Goal: Information Seeking & Learning: Compare options

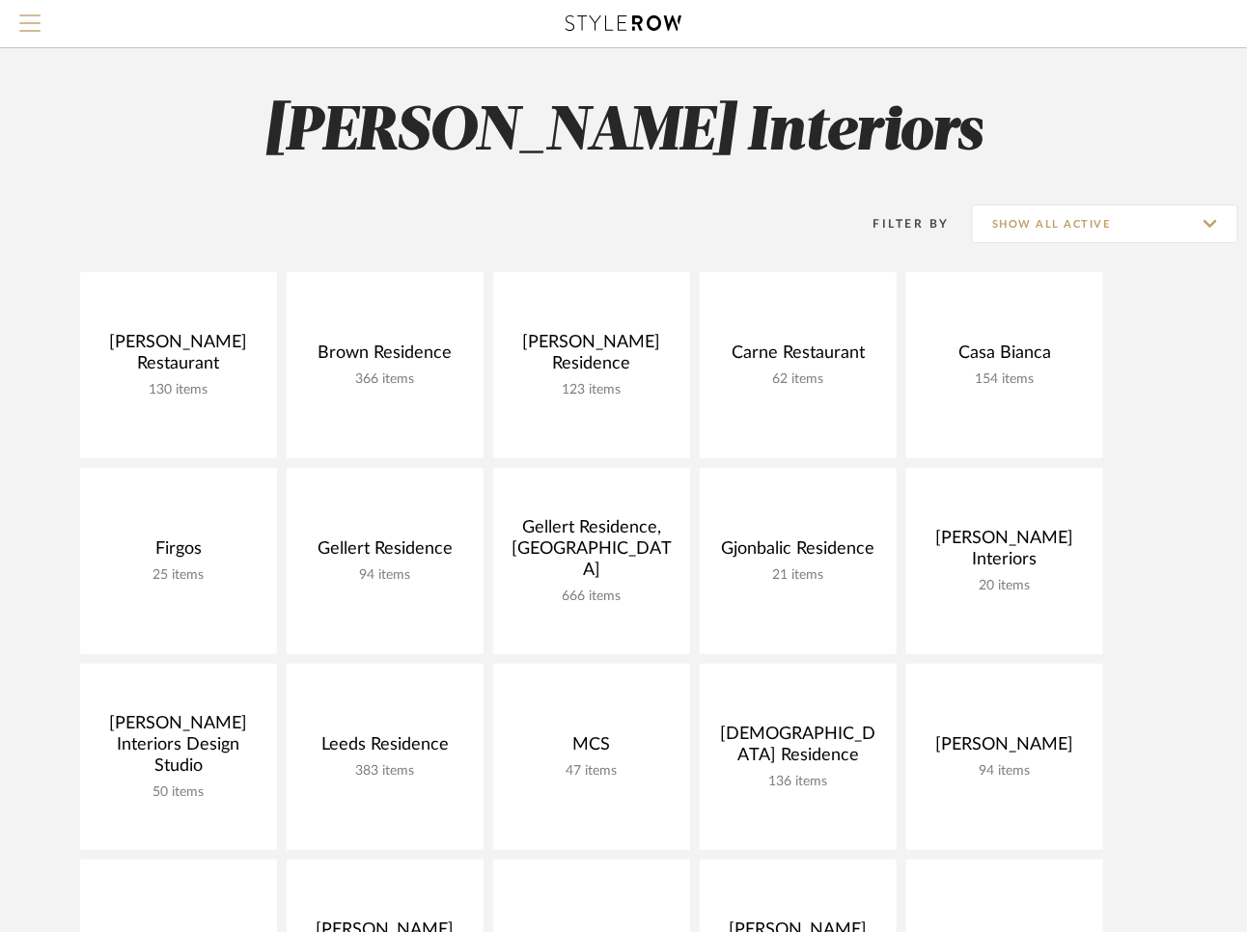
click at [28, 24] on span "Menu" at bounding box center [29, 28] width 21 height 29
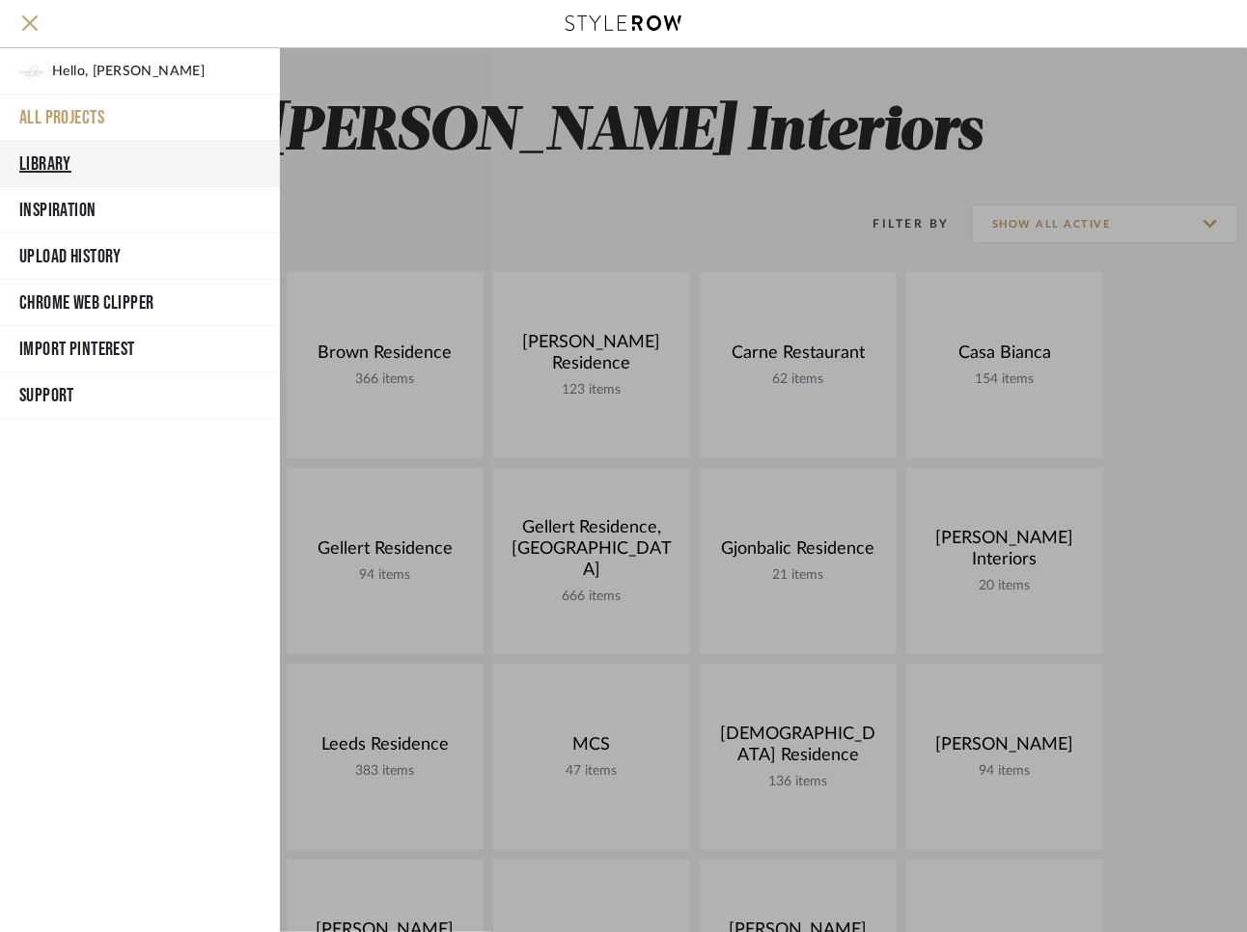
click at [54, 154] on button "Library" at bounding box center [140, 164] width 280 height 46
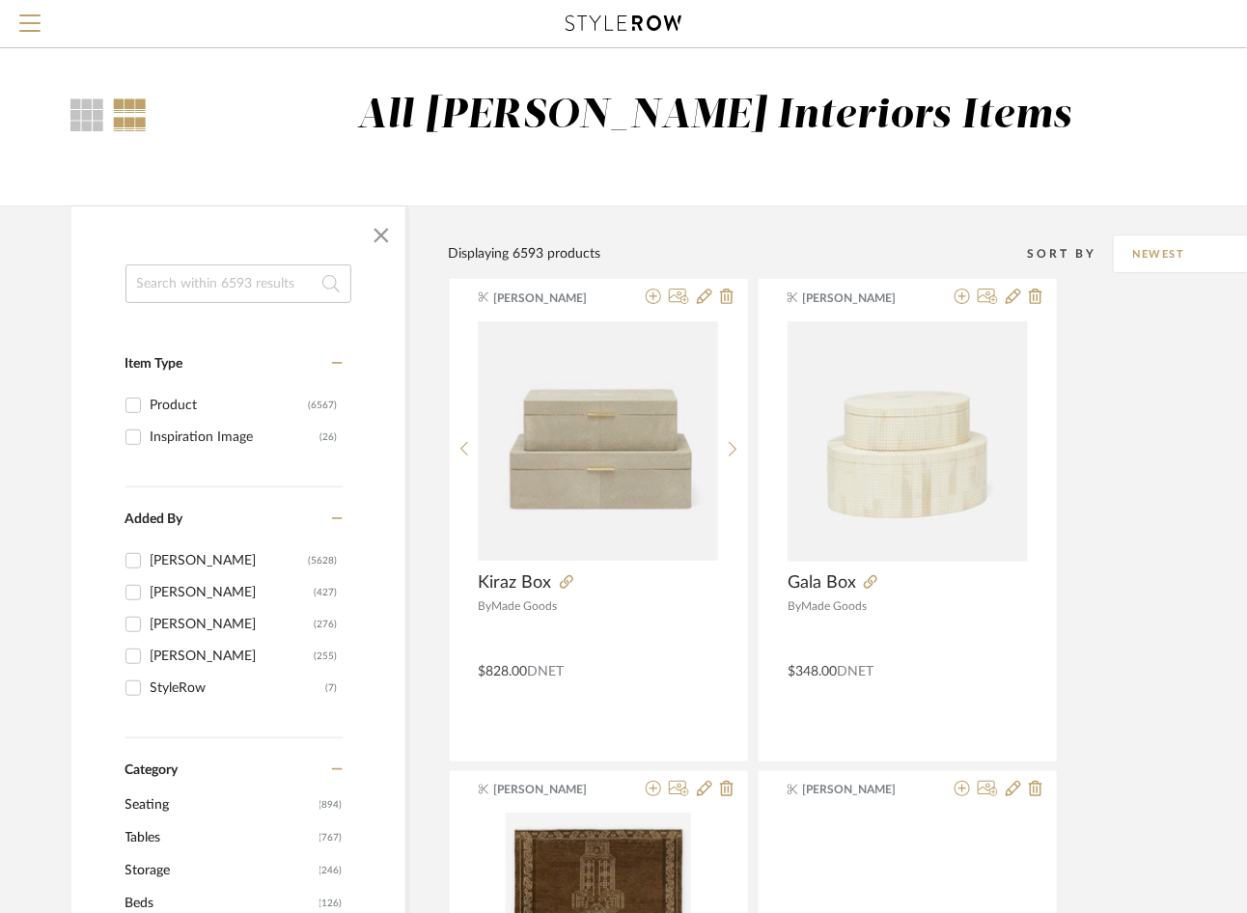
click at [213, 279] on input at bounding box center [238, 283] width 226 height 39
type input "flushmount"
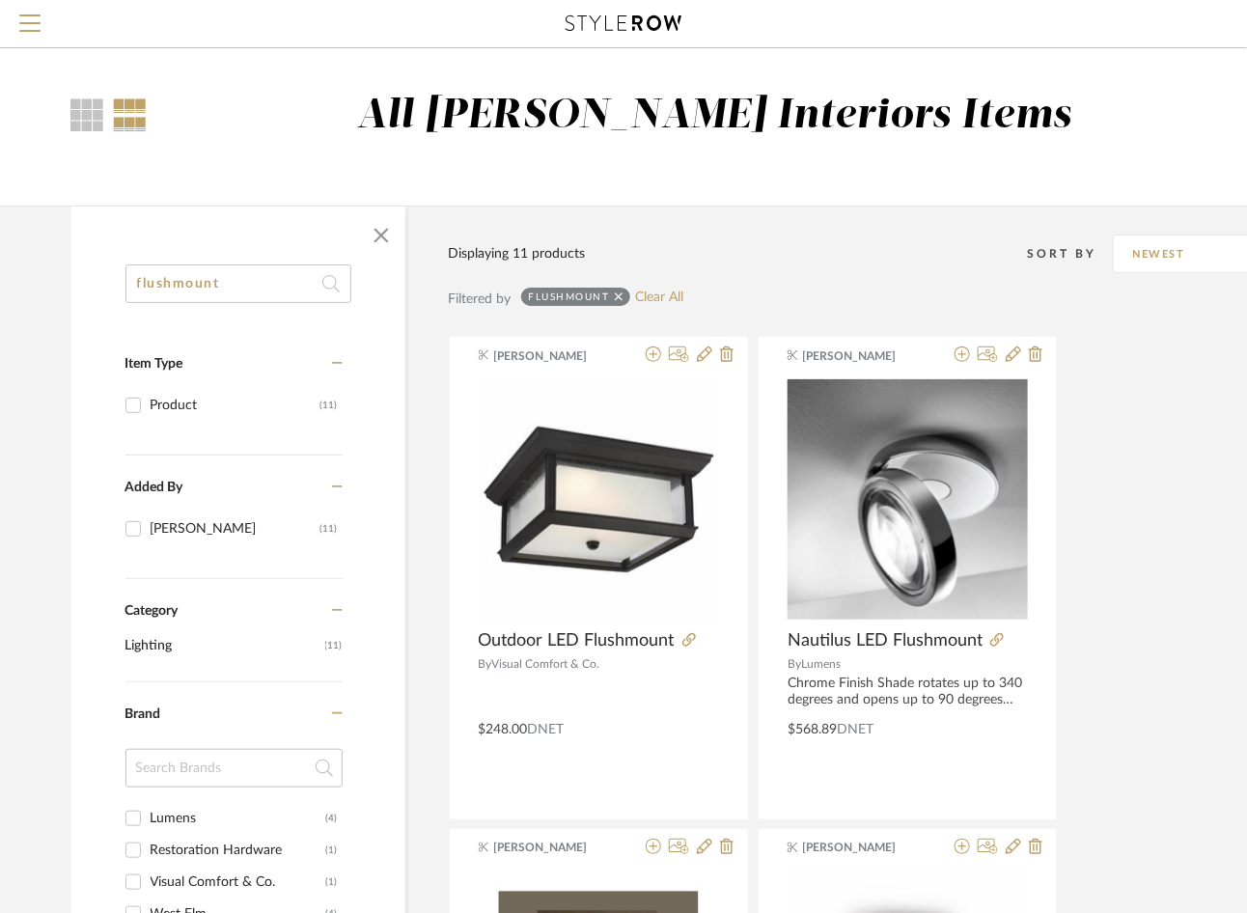
click at [227, 289] on input "flushmount" at bounding box center [238, 283] width 226 height 39
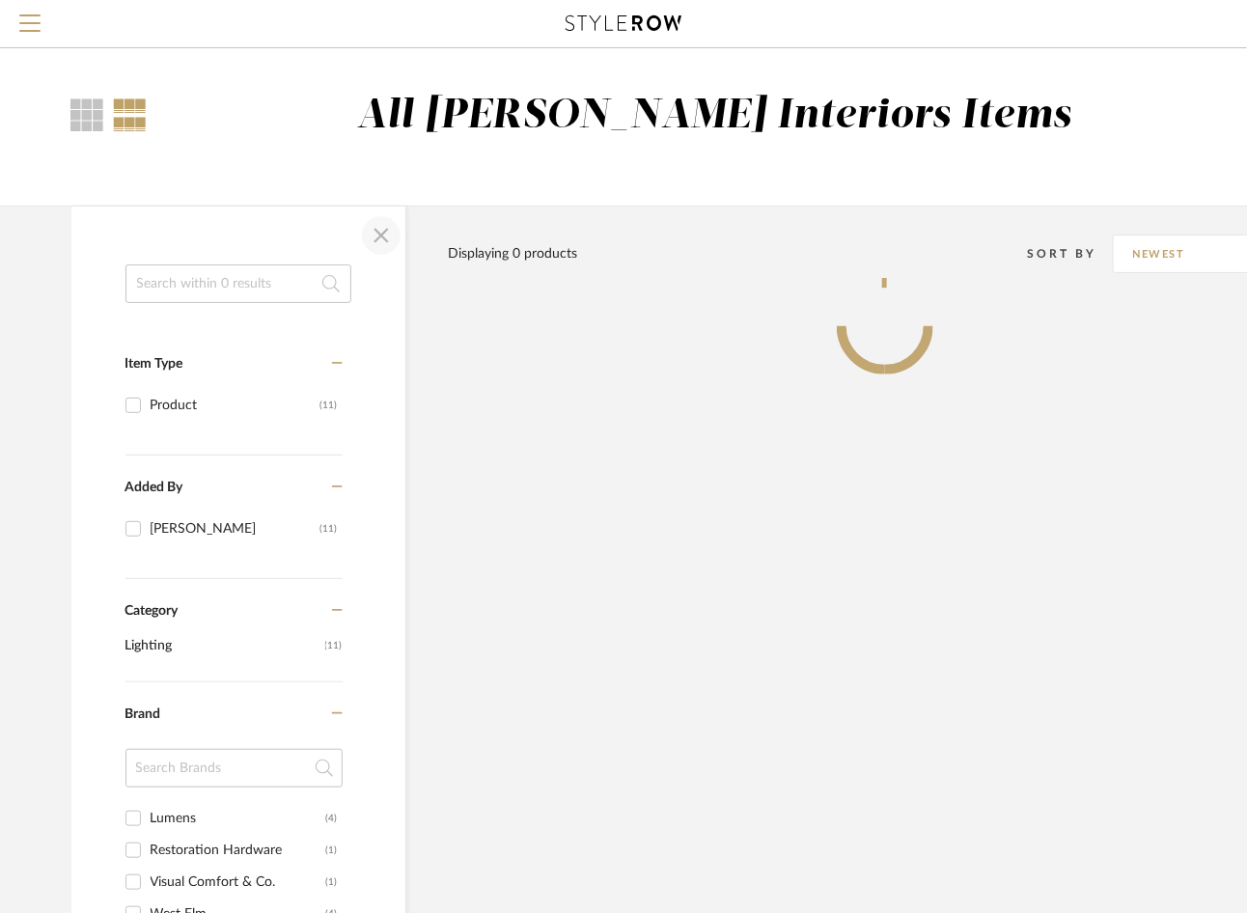
click at [382, 230] on span "button" at bounding box center [381, 235] width 46 height 46
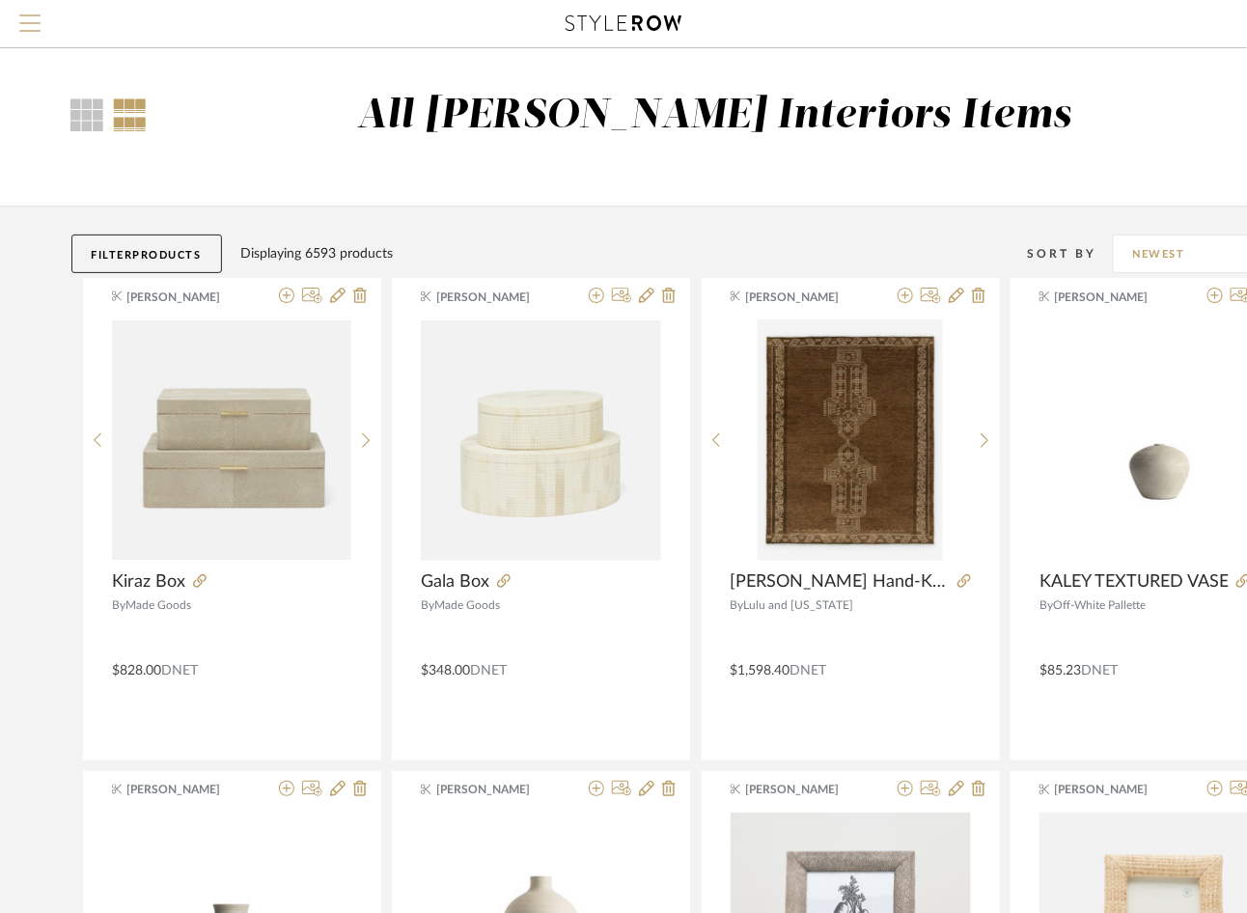
scroll to position [889, 0]
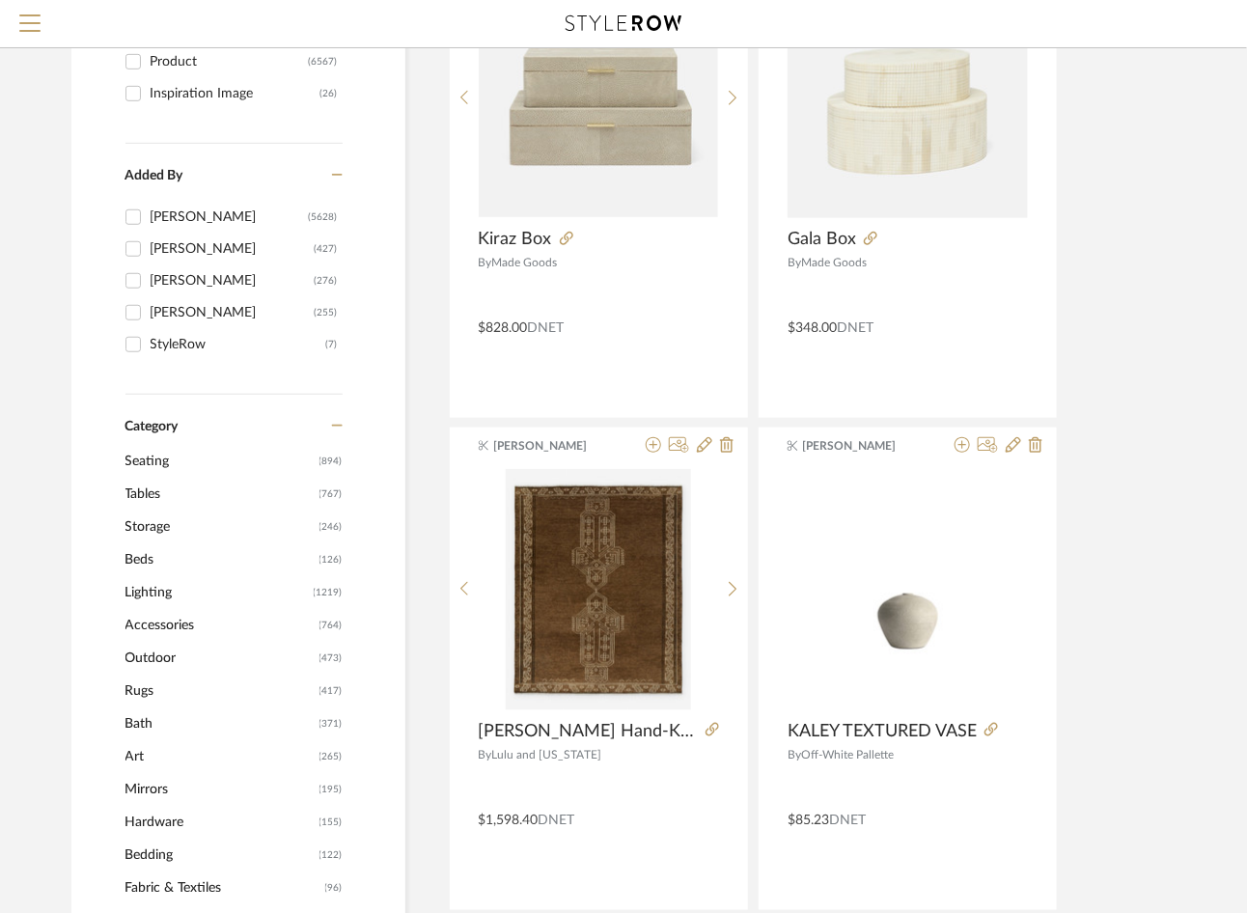
scroll to position [345, 0]
click at [156, 589] on span "Lighting" at bounding box center [216, 591] width 183 height 33
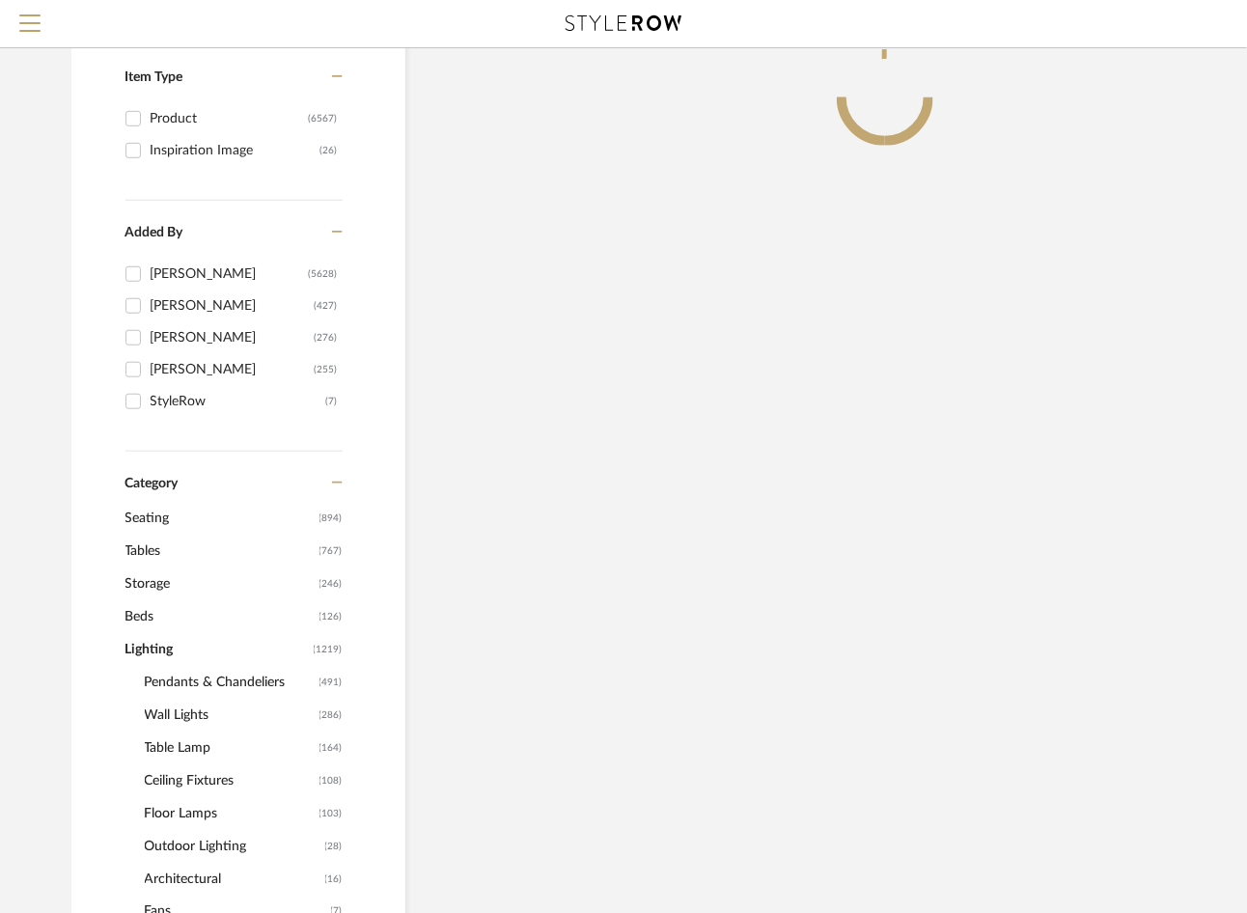
scroll to position [402, 0]
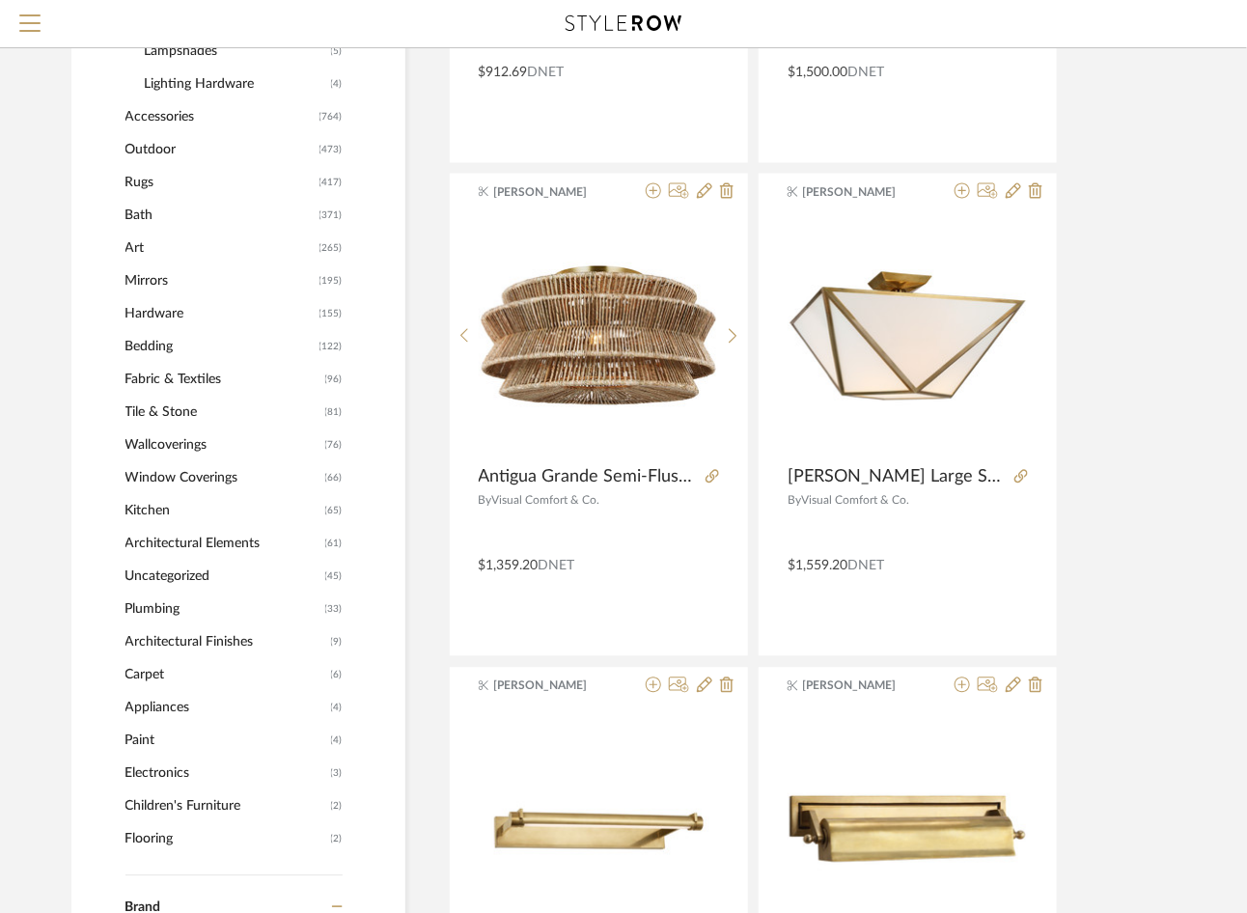
scroll to position [1207, 0]
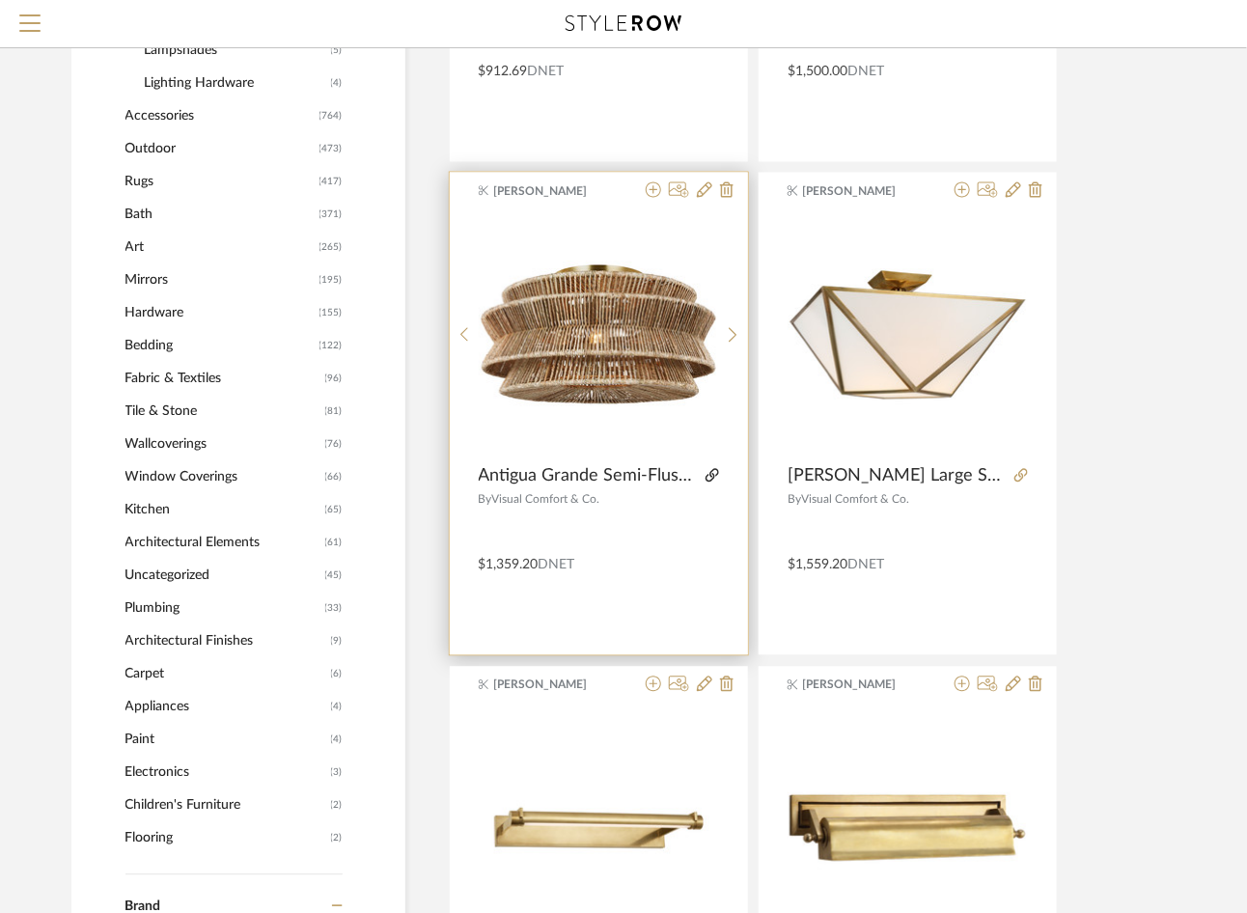
click at [716, 472] on icon at bounding box center [712, 476] width 14 height 14
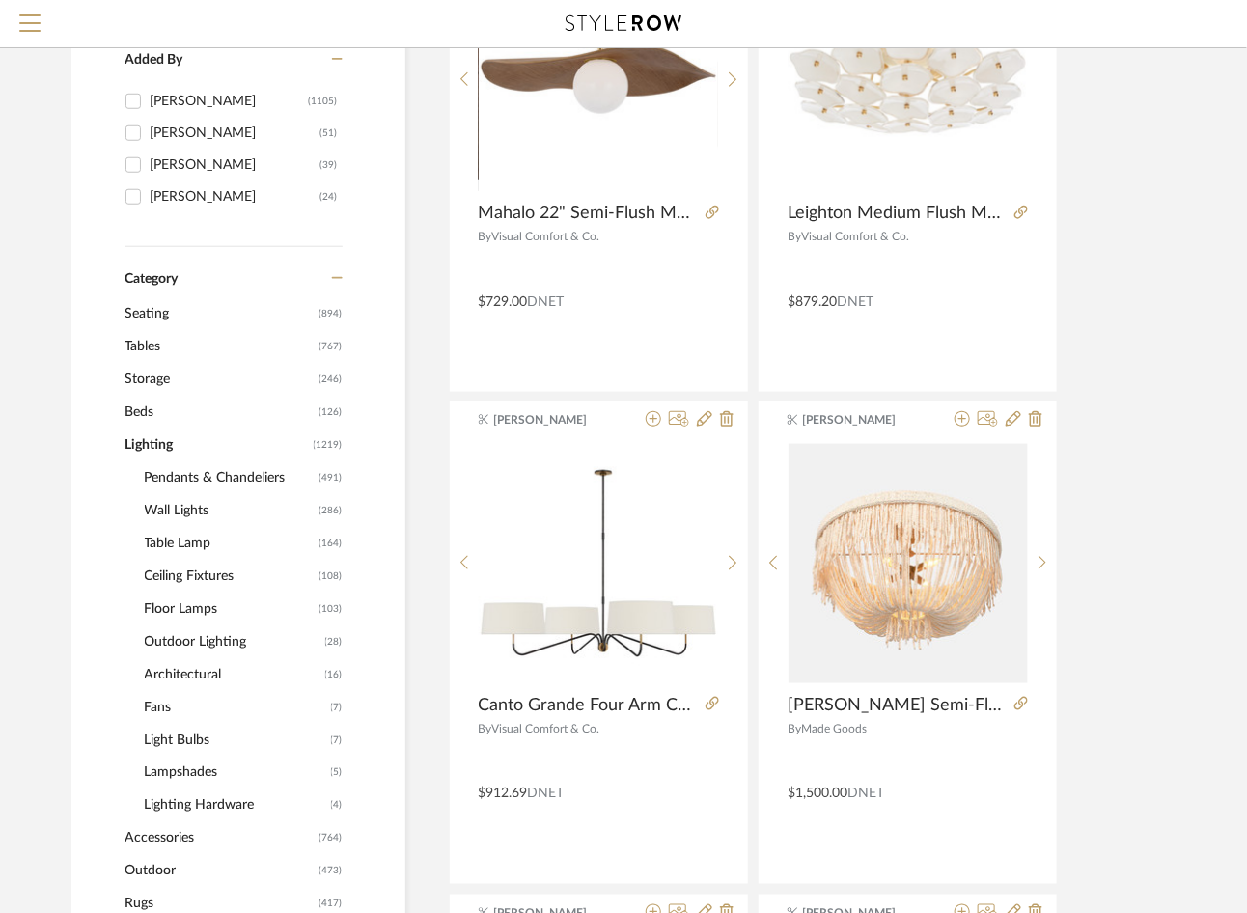
scroll to position [482, 0]
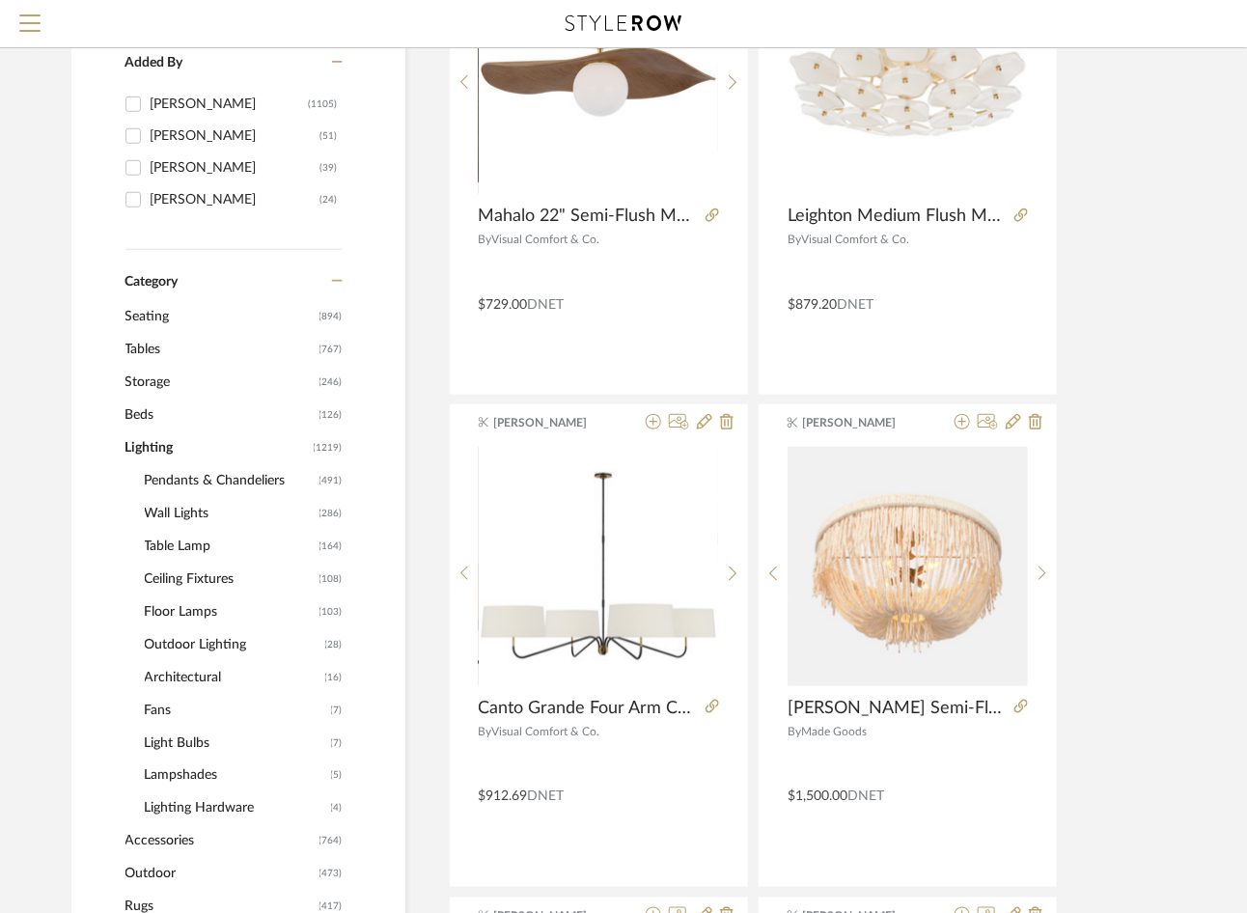
click at [203, 578] on span "Ceiling Fixtures" at bounding box center [230, 579] width 170 height 33
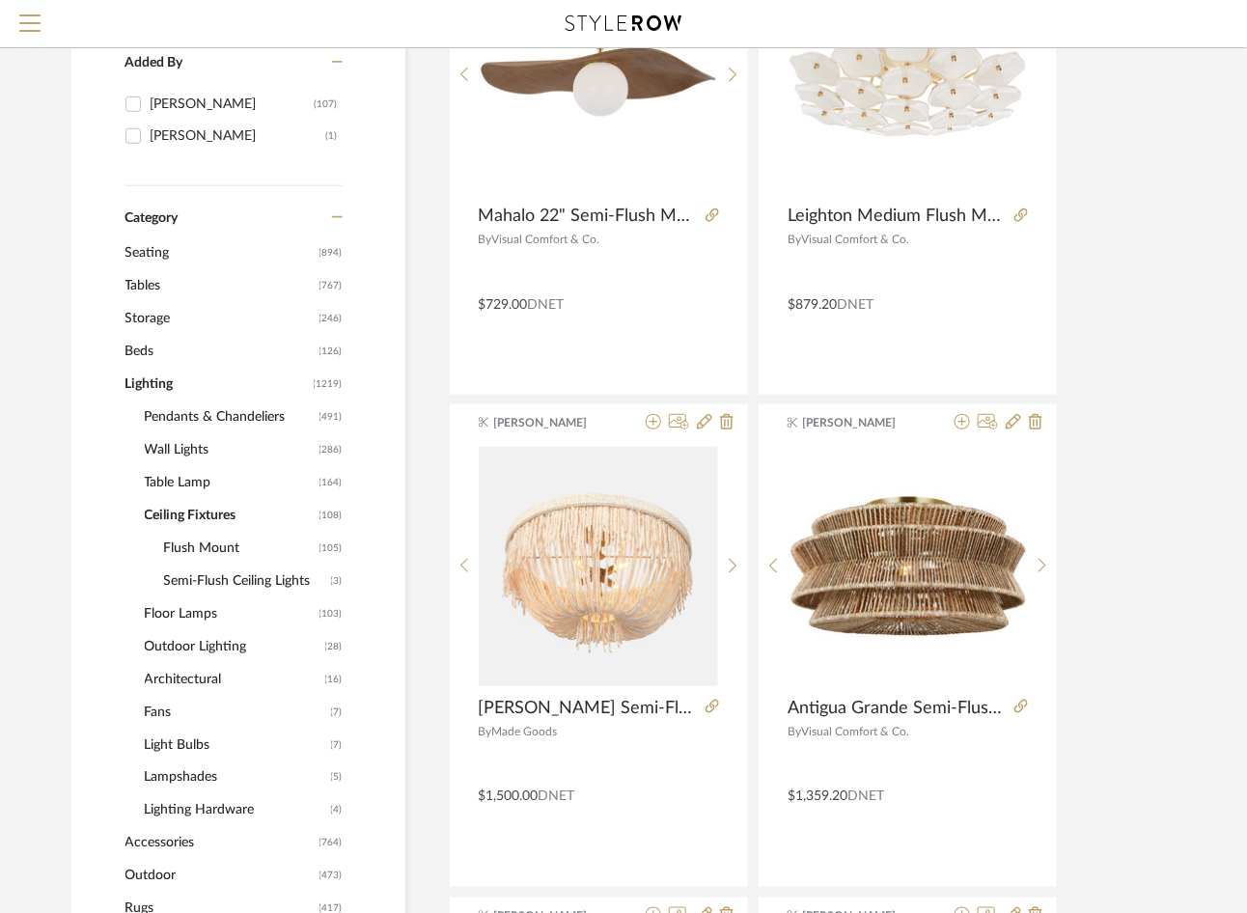
click at [194, 547] on span "Flush Mount" at bounding box center [239, 548] width 151 height 33
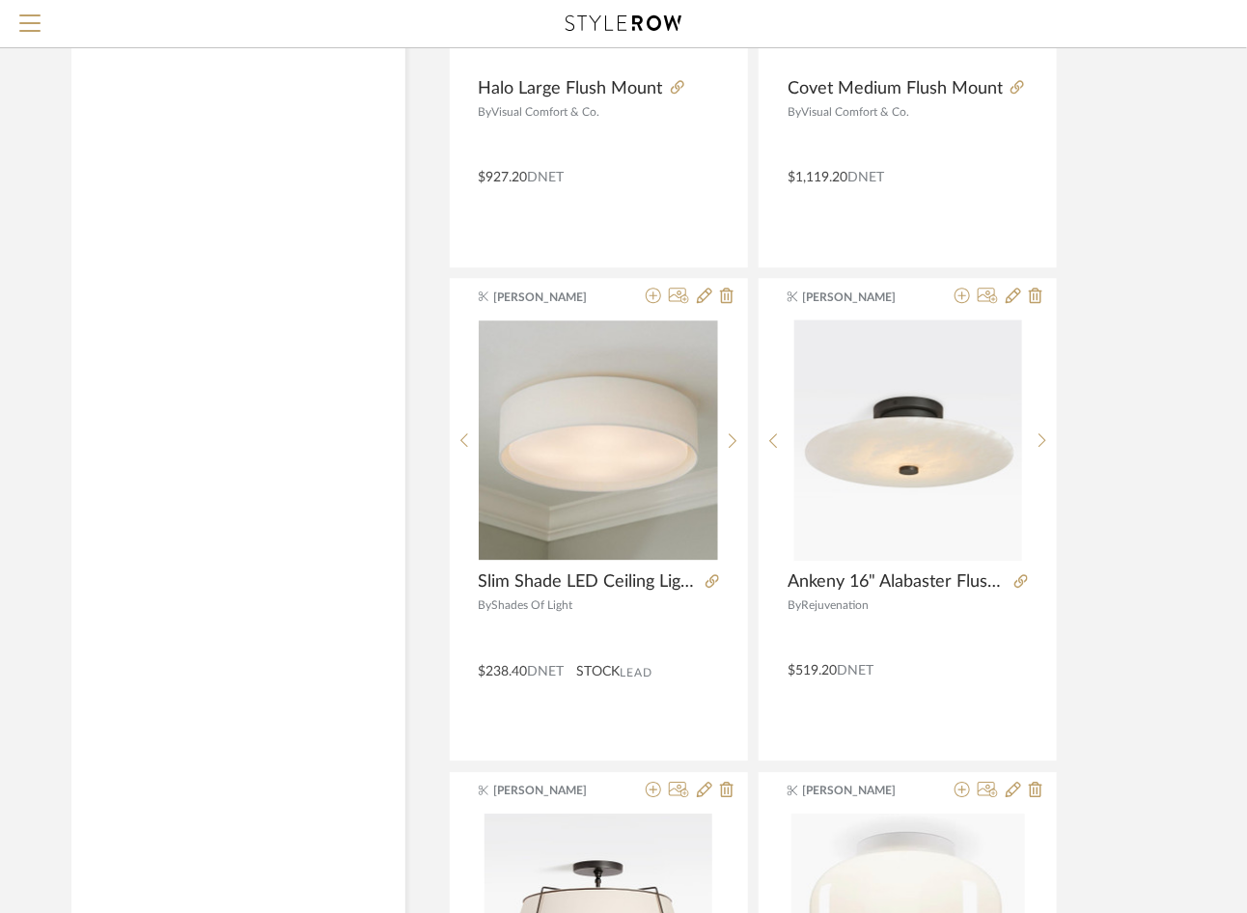
scroll to position [4061, 0]
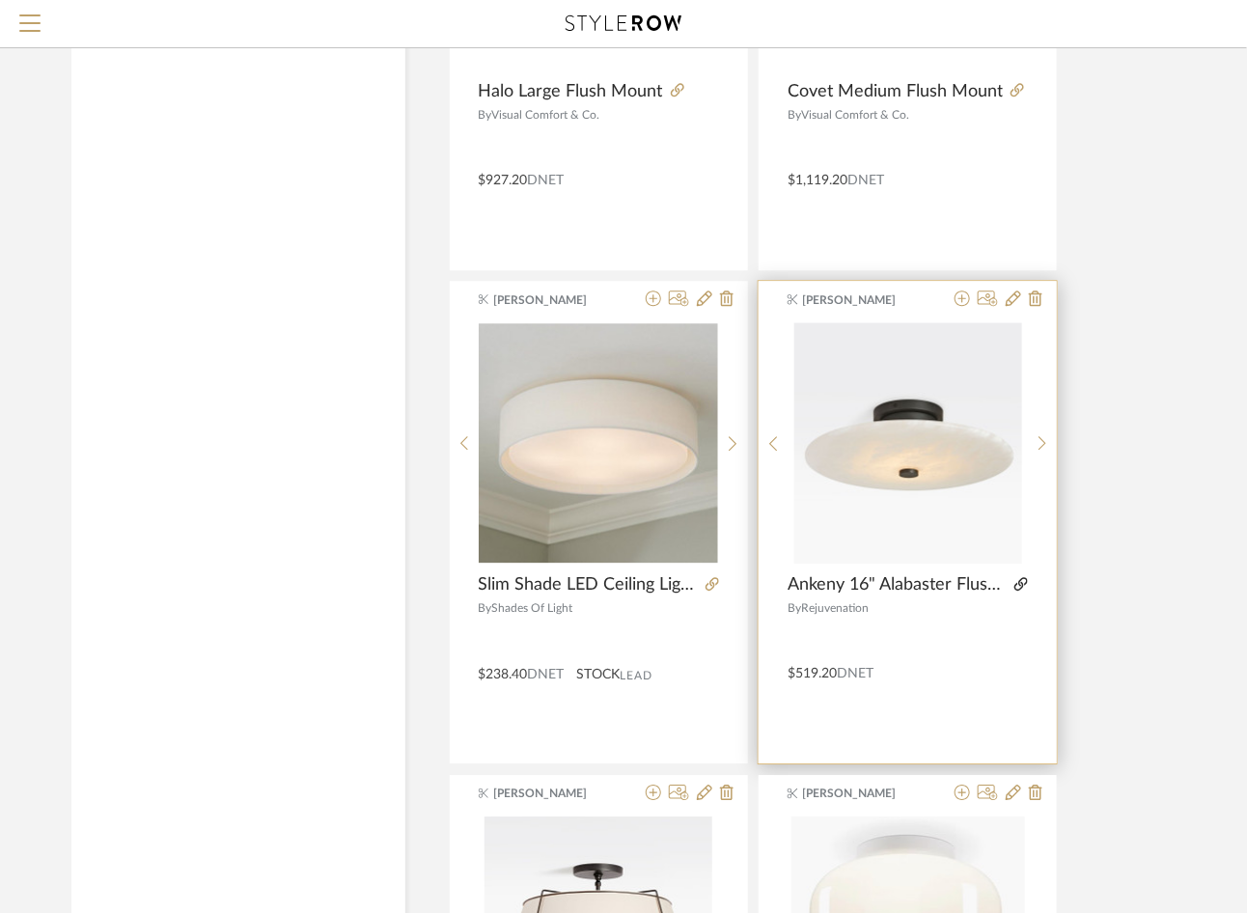
click at [1026, 577] on icon at bounding box center [1021, 584] width 14 height 14
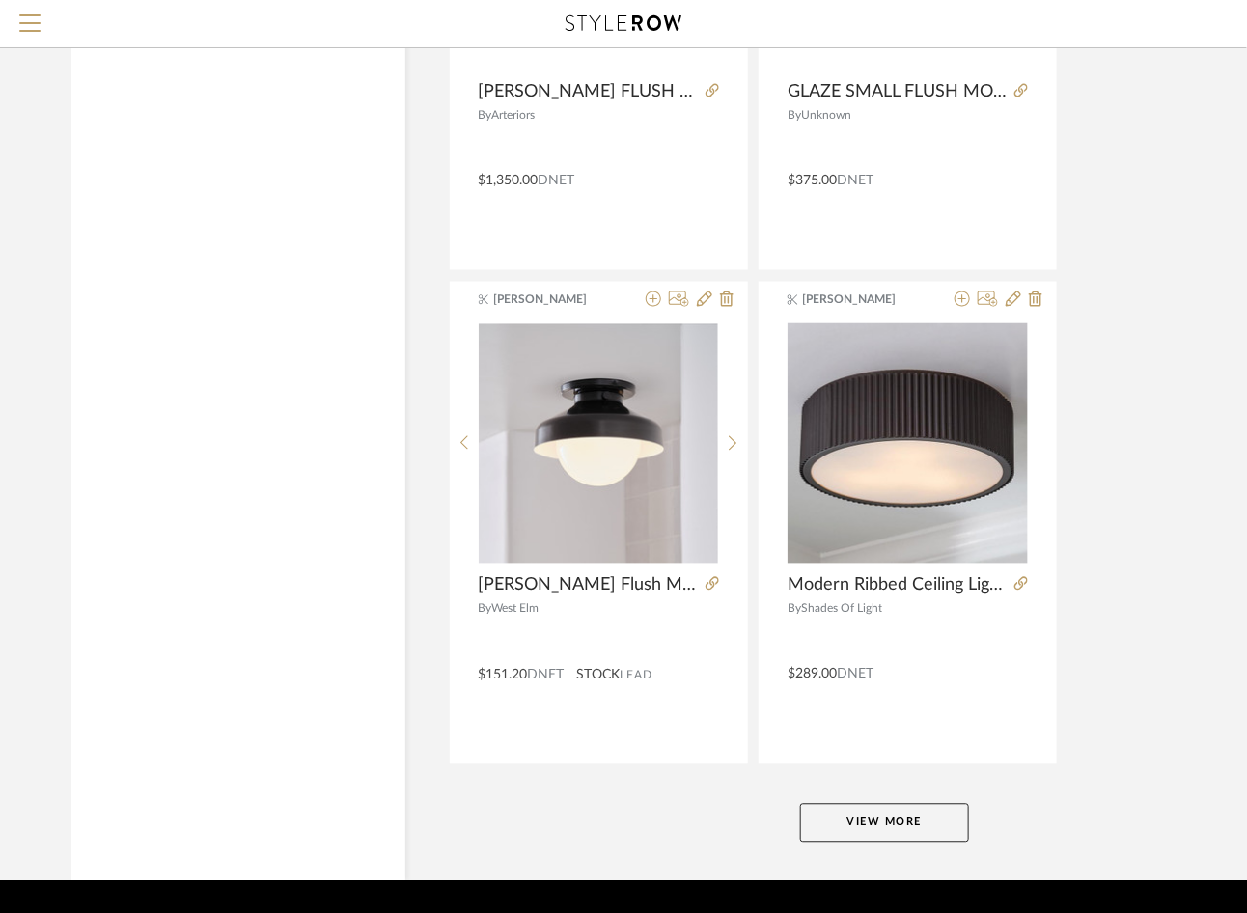
scroll to position [8546, 0]
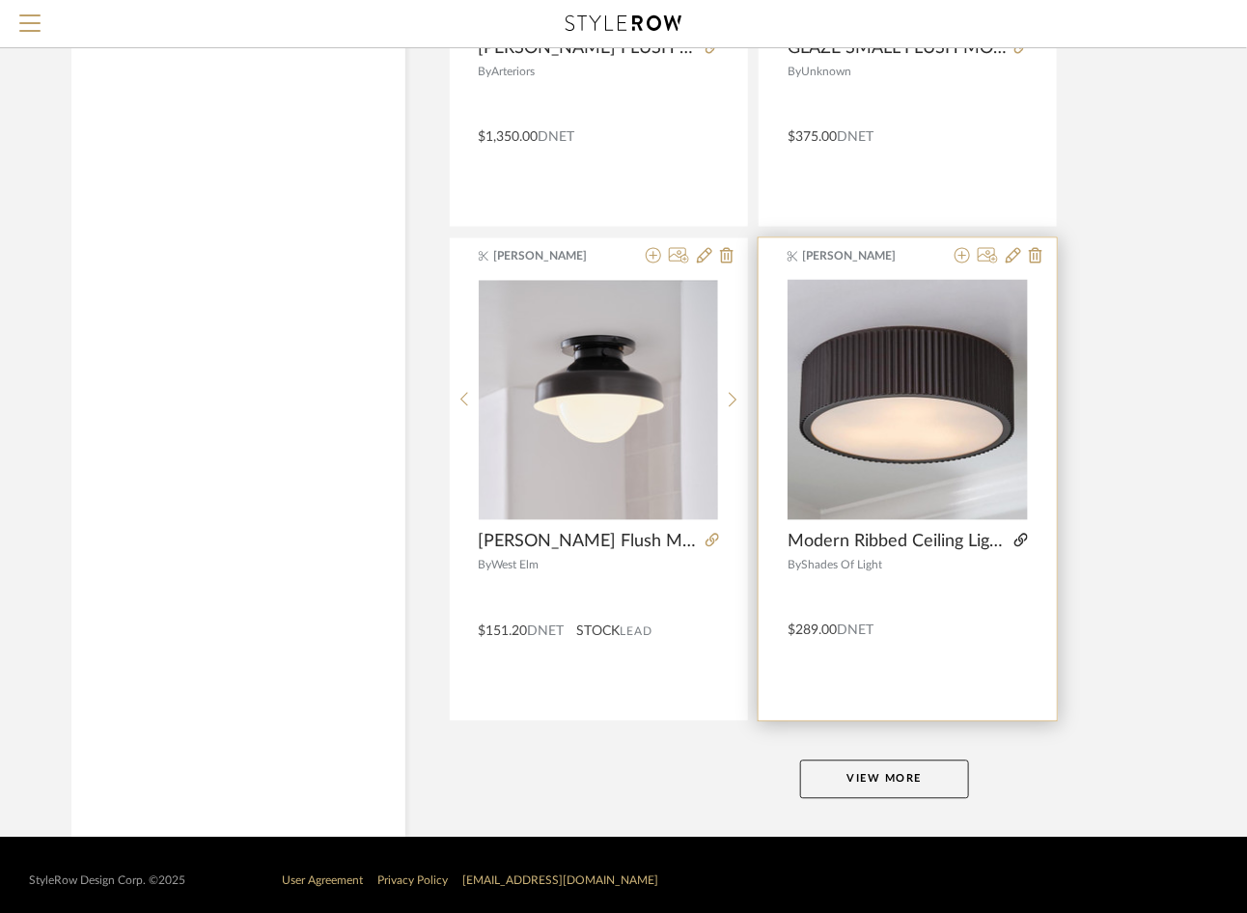
click at [1025, 534] on icon at bounding box center [1021, 541] width 14 height 14
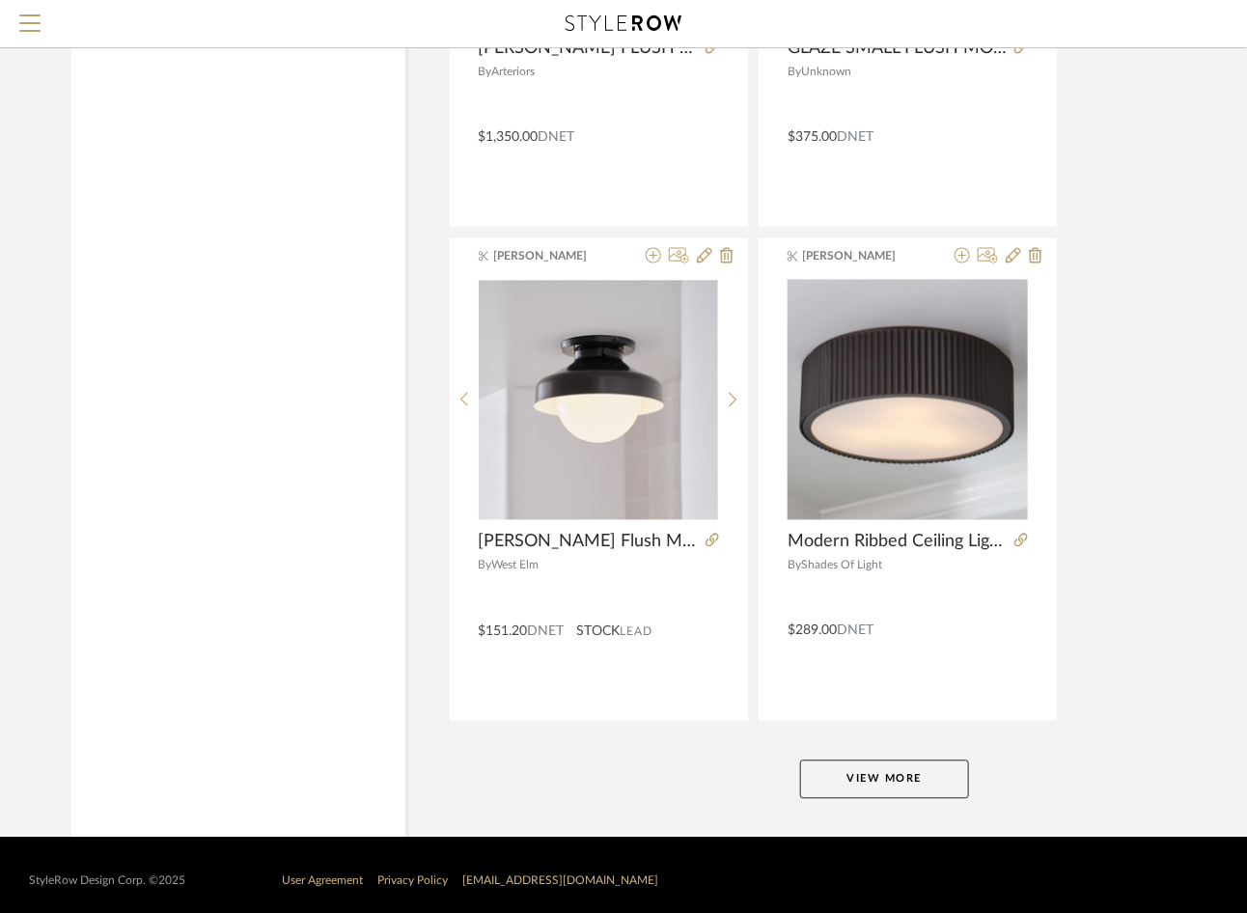
click at [892, 764] on button "View More" at bounding box center [884, 779] width 169 height 39
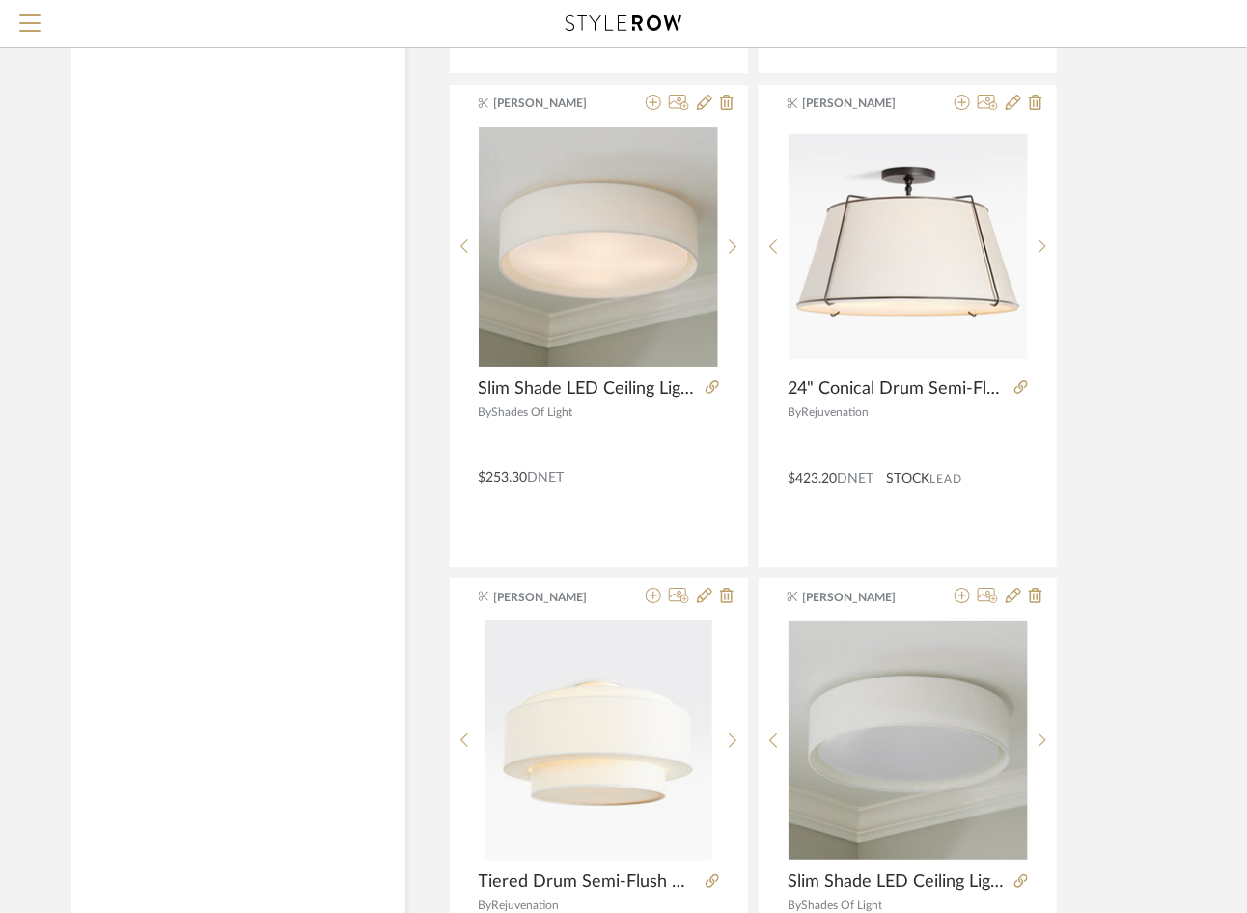
scroll to position [9653, 0]
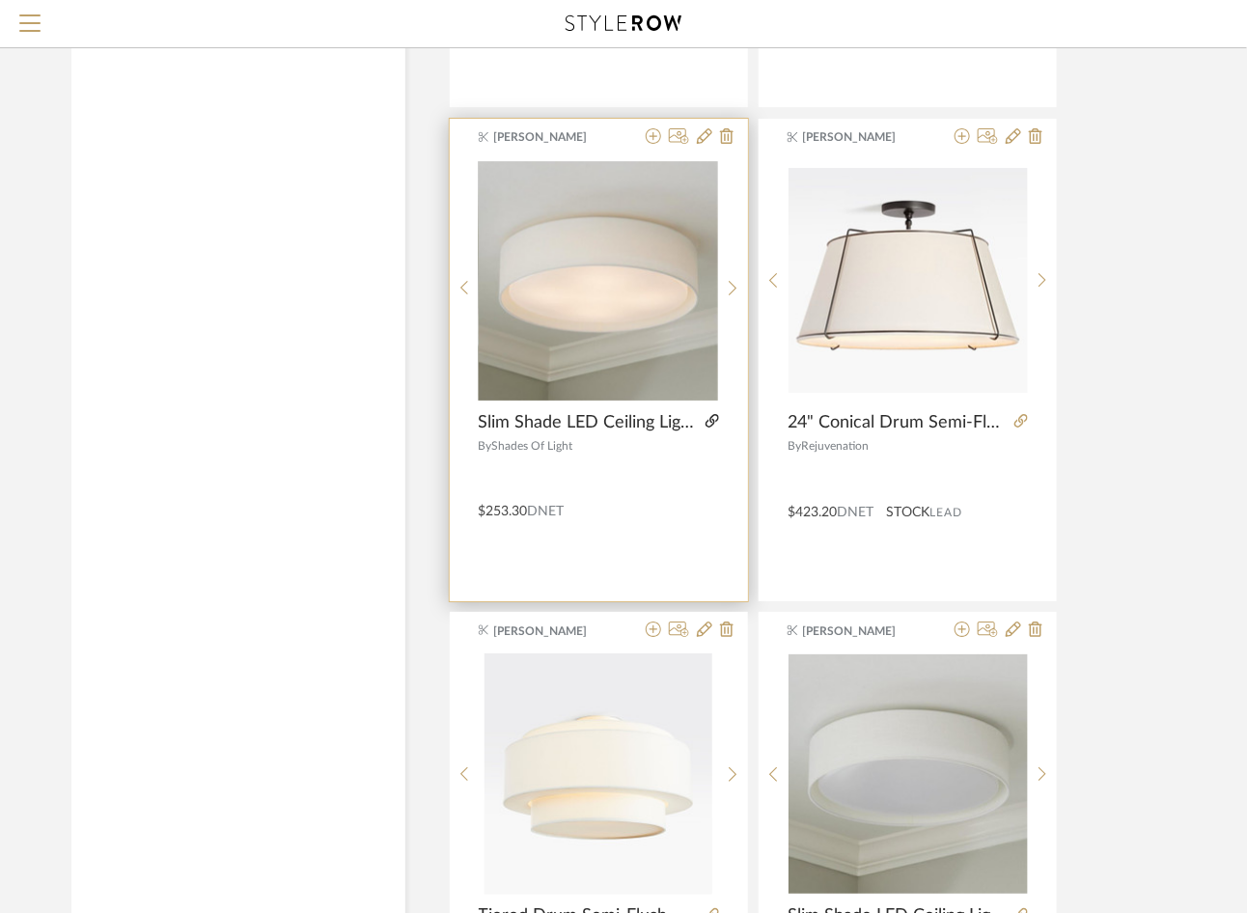
click at [716, 414] on icon at bounding box center [712, 421] width 14 height 14
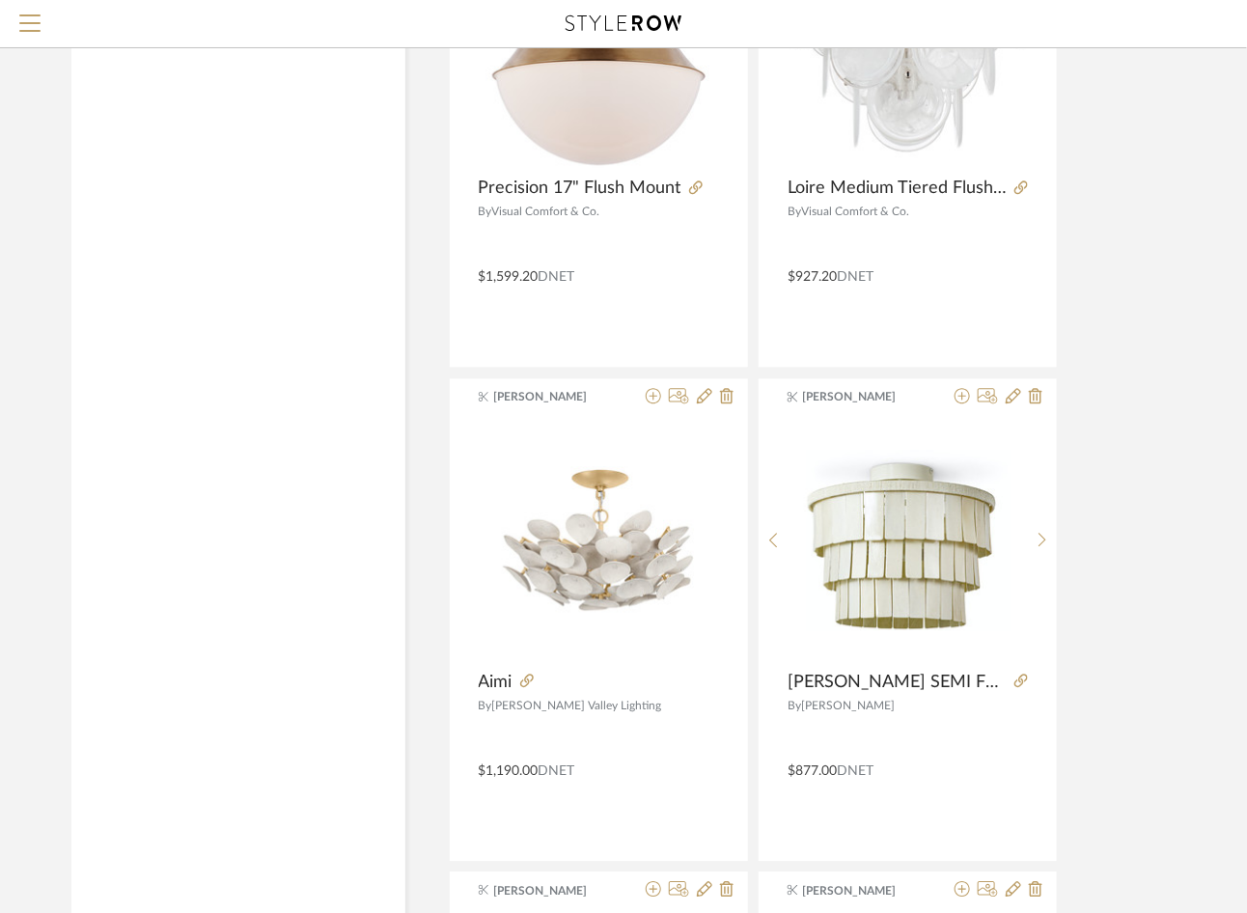
scroll to position [11422, 0]
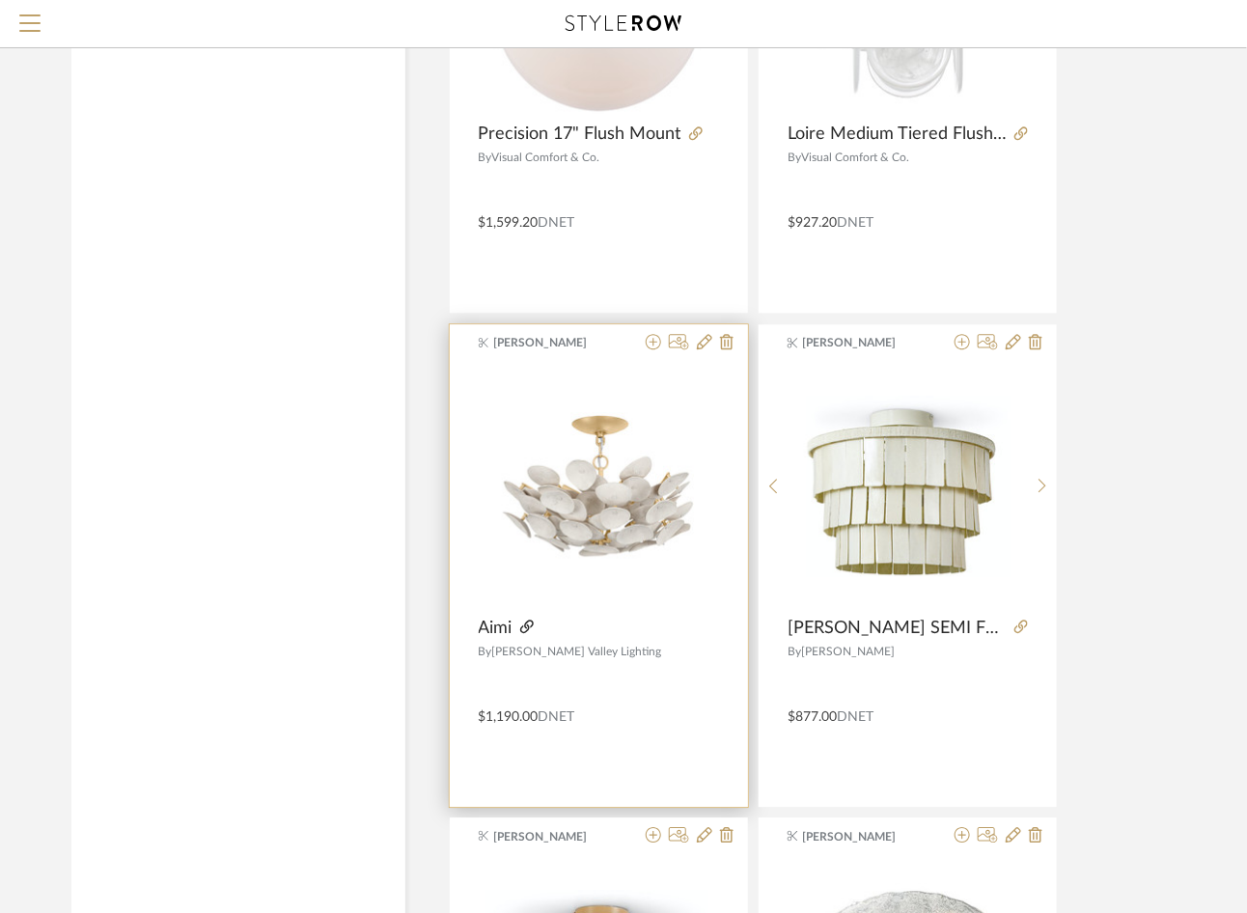
click at [526, 620] on icon at bounding box center [527, 627] width 14 height 14
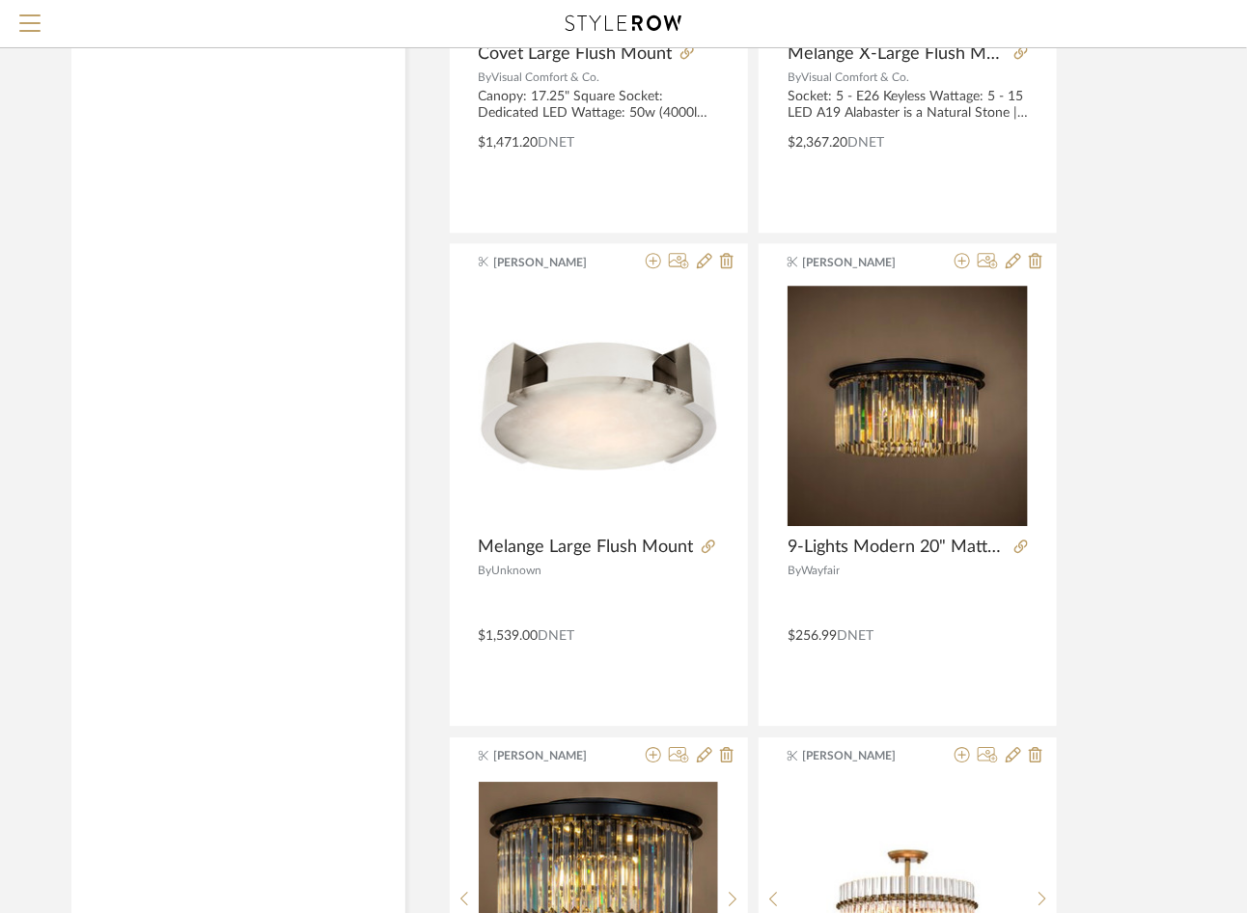
scroll to position [13973, 0]
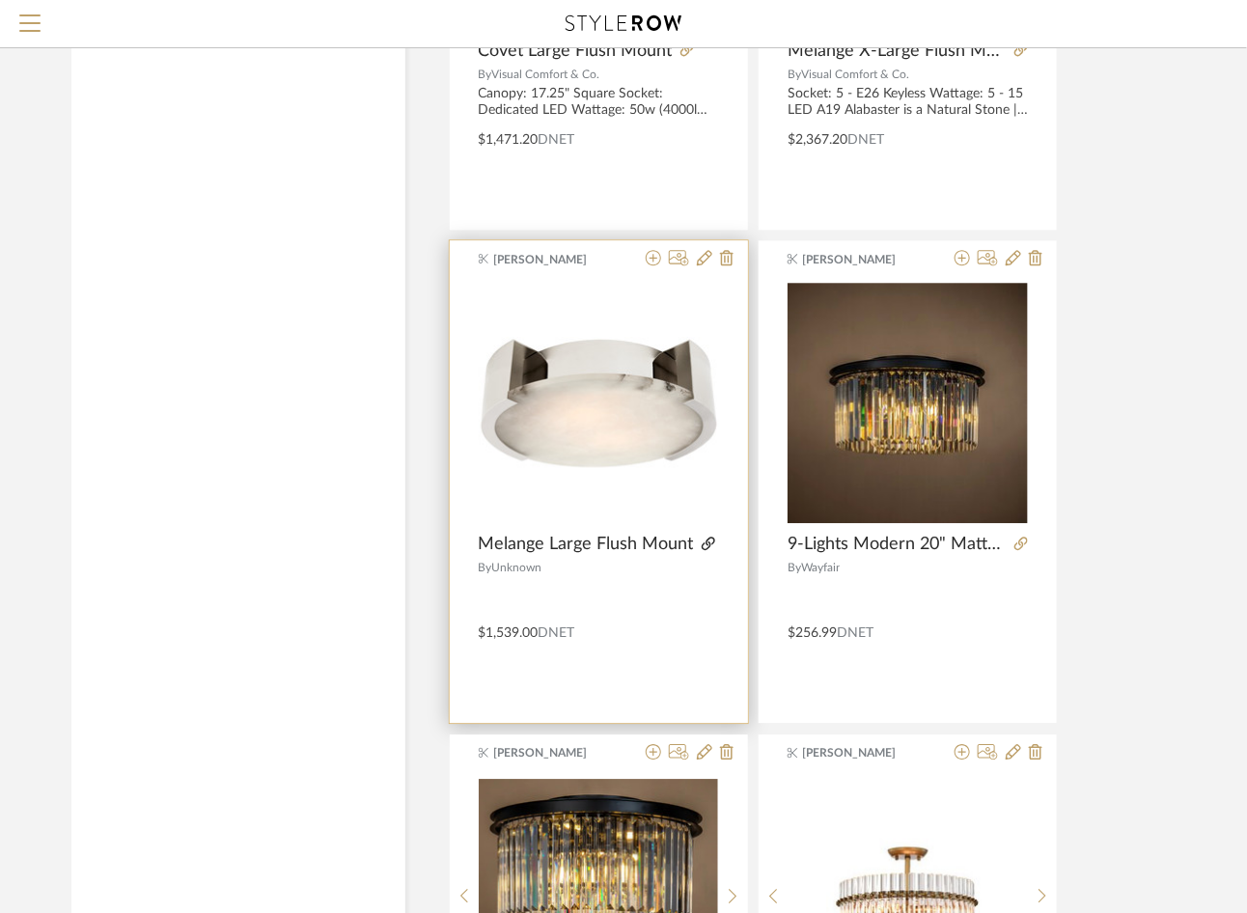
click at [707, 537] on icon at bounding box center [709, 544] width 14 height 14
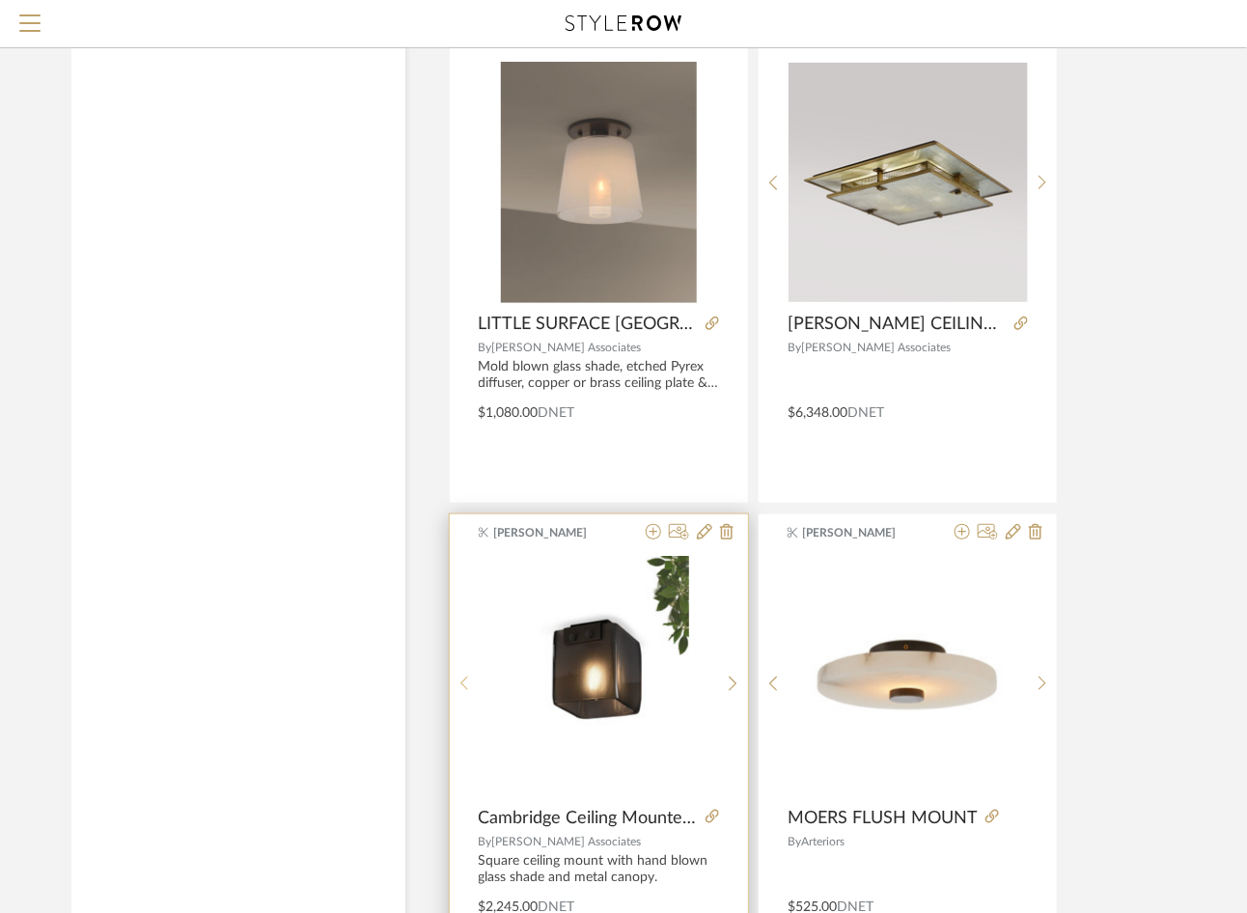
scroll to position [15177, 0]
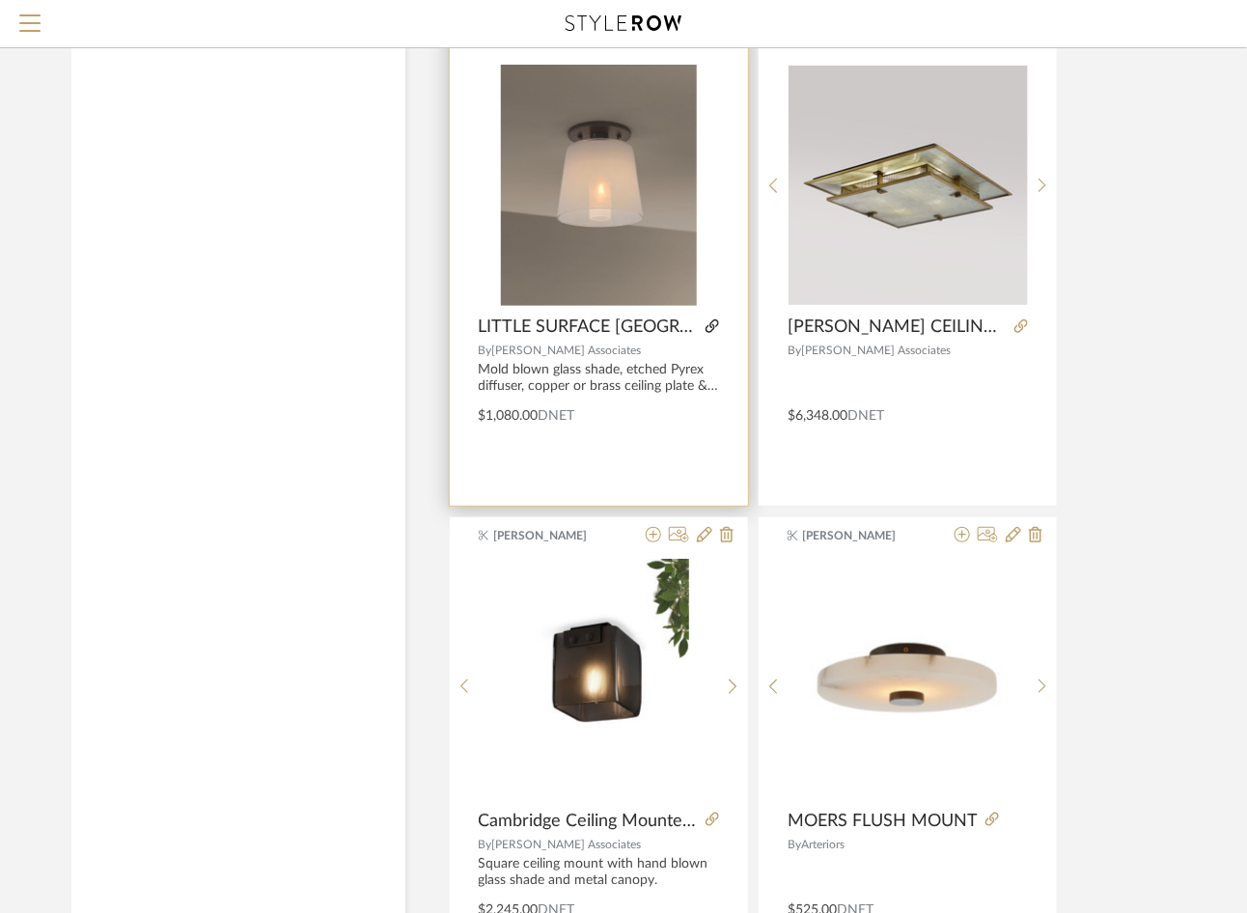
click at [710, 319] on icon at bounding box center [712, 326] width 14 height 14
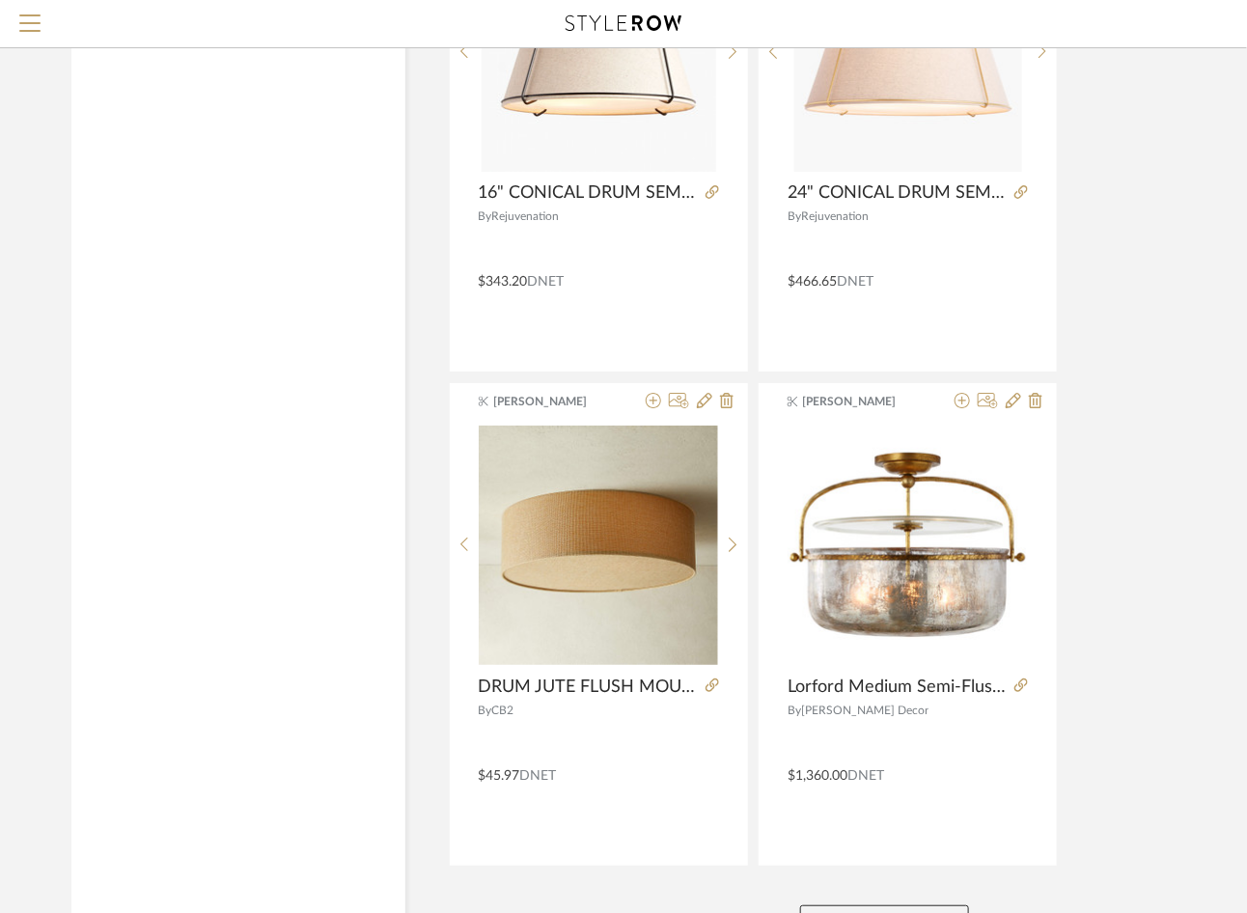
scroll to position [17418, 0]
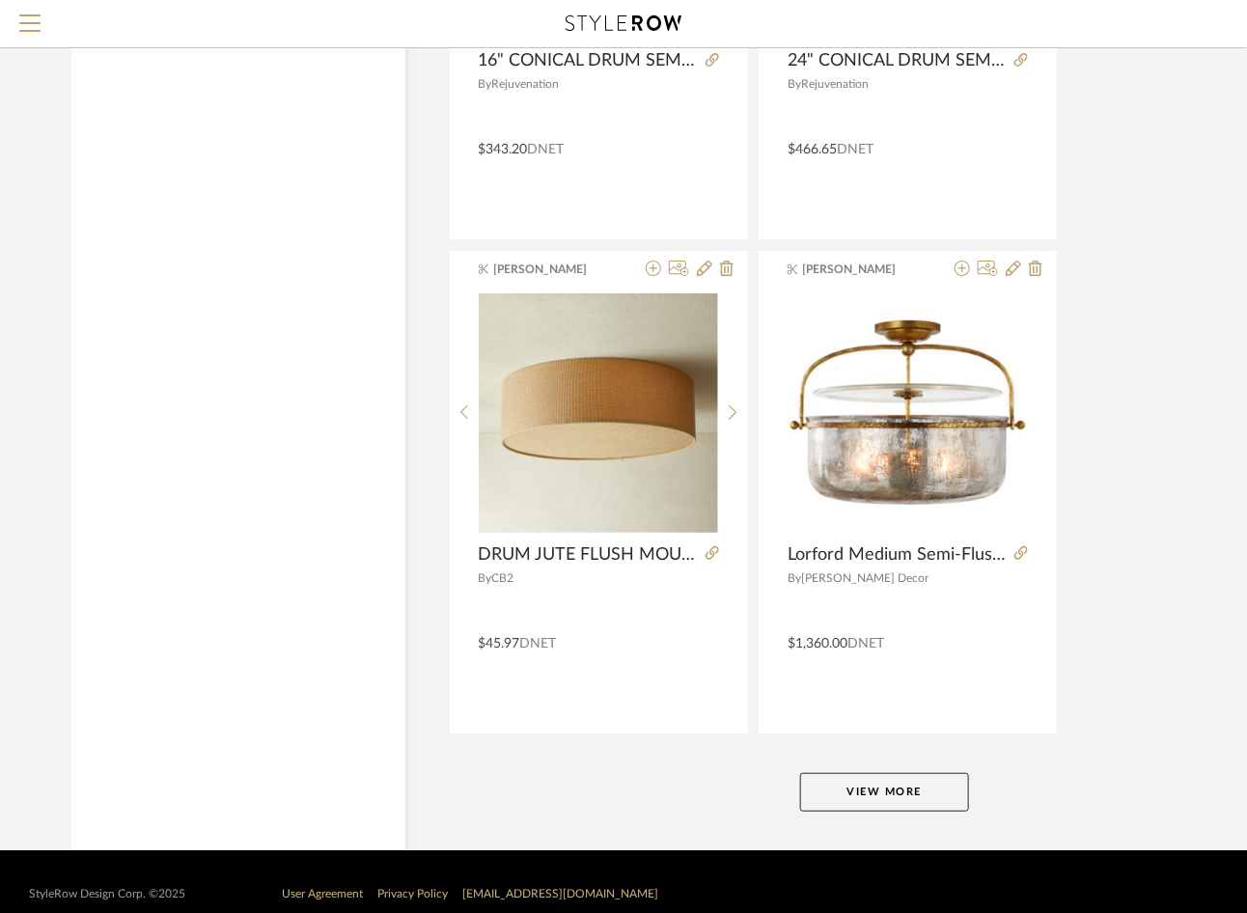
click at [872, 773] on button "View More" at bounding box center [884, 792] width 169 height 39
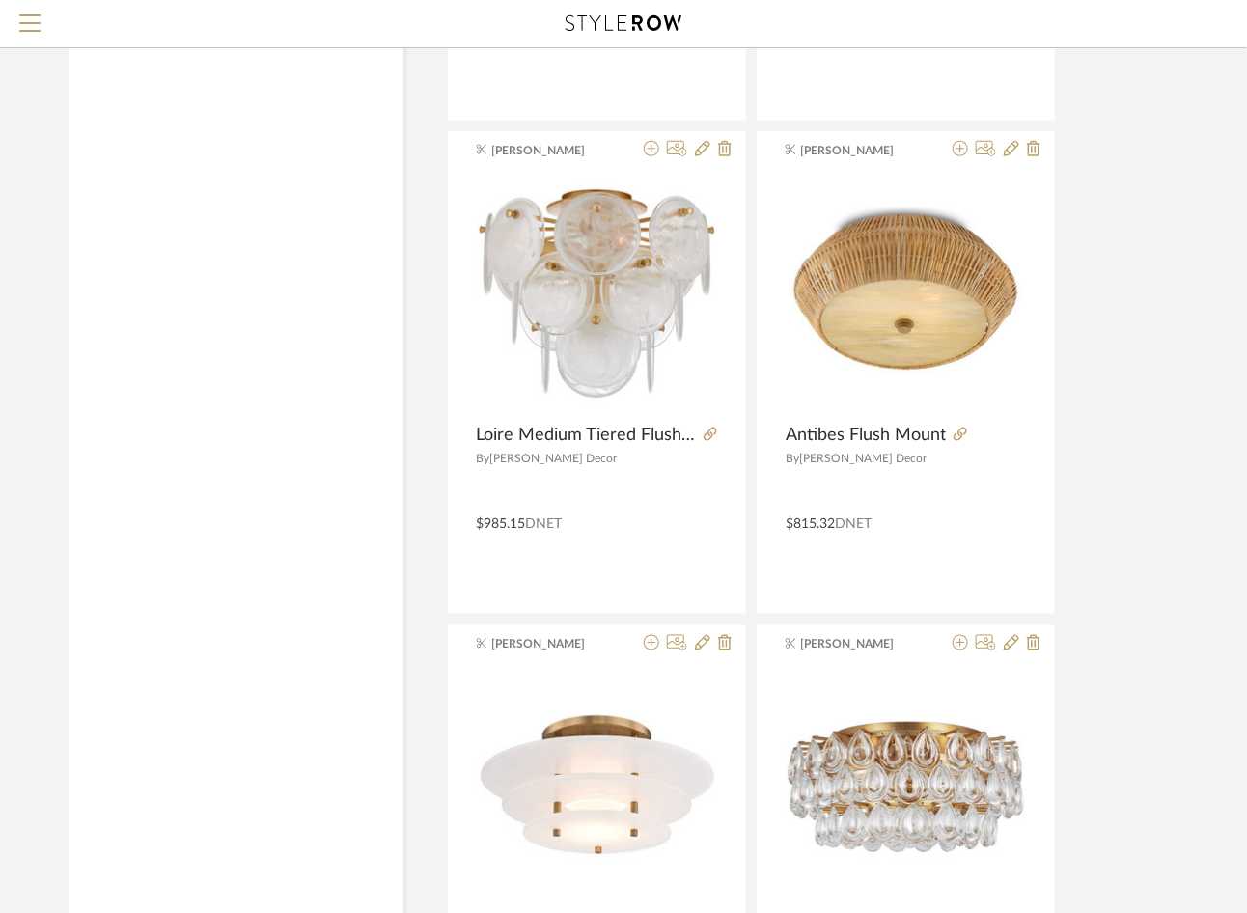
scroll to position [18036, 2]
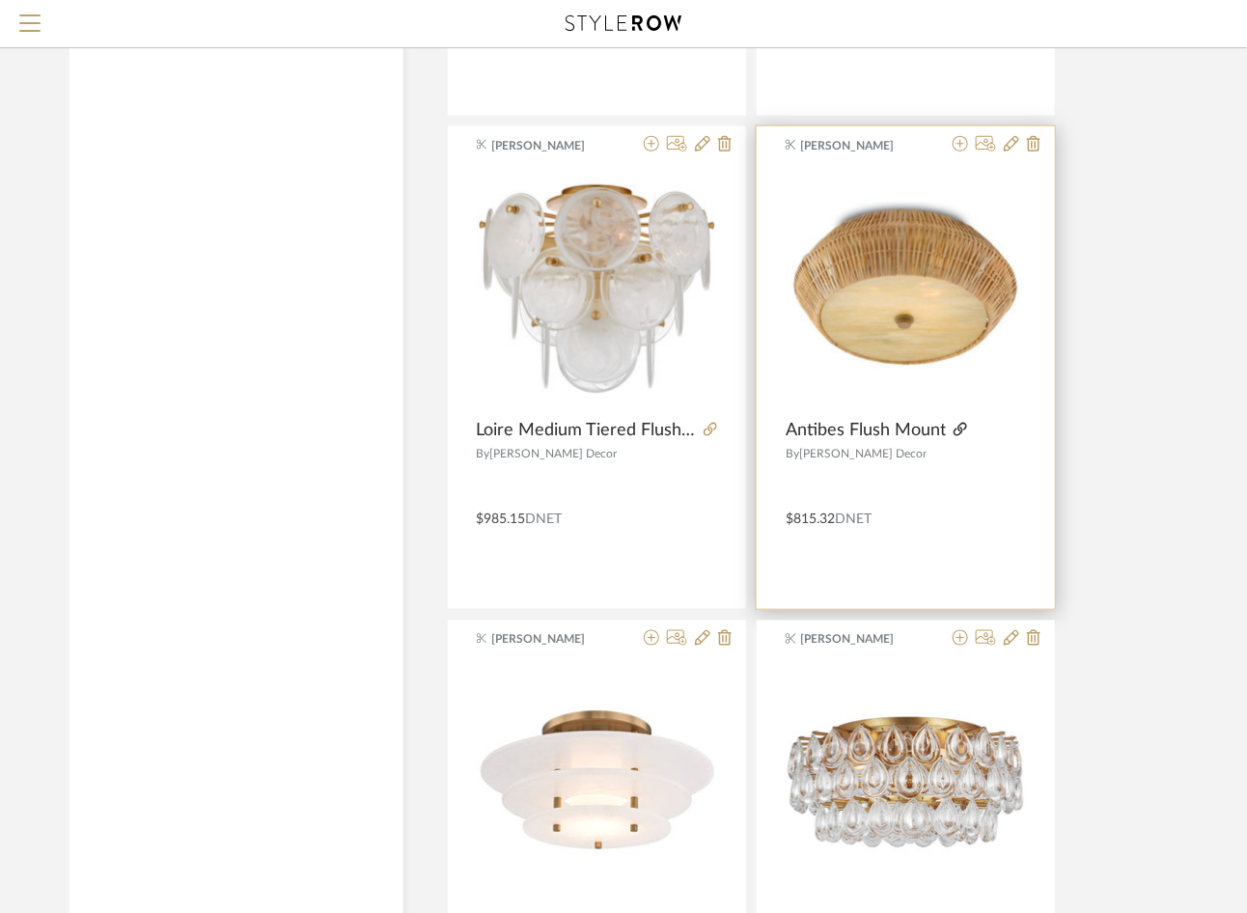
click at [962, 423] on icon at bounding box center [960, 430] width 14 height 14
click at [791, 420] on span "Antibes Flush Mount" at bounding box center [866, 430] width 160 height 21
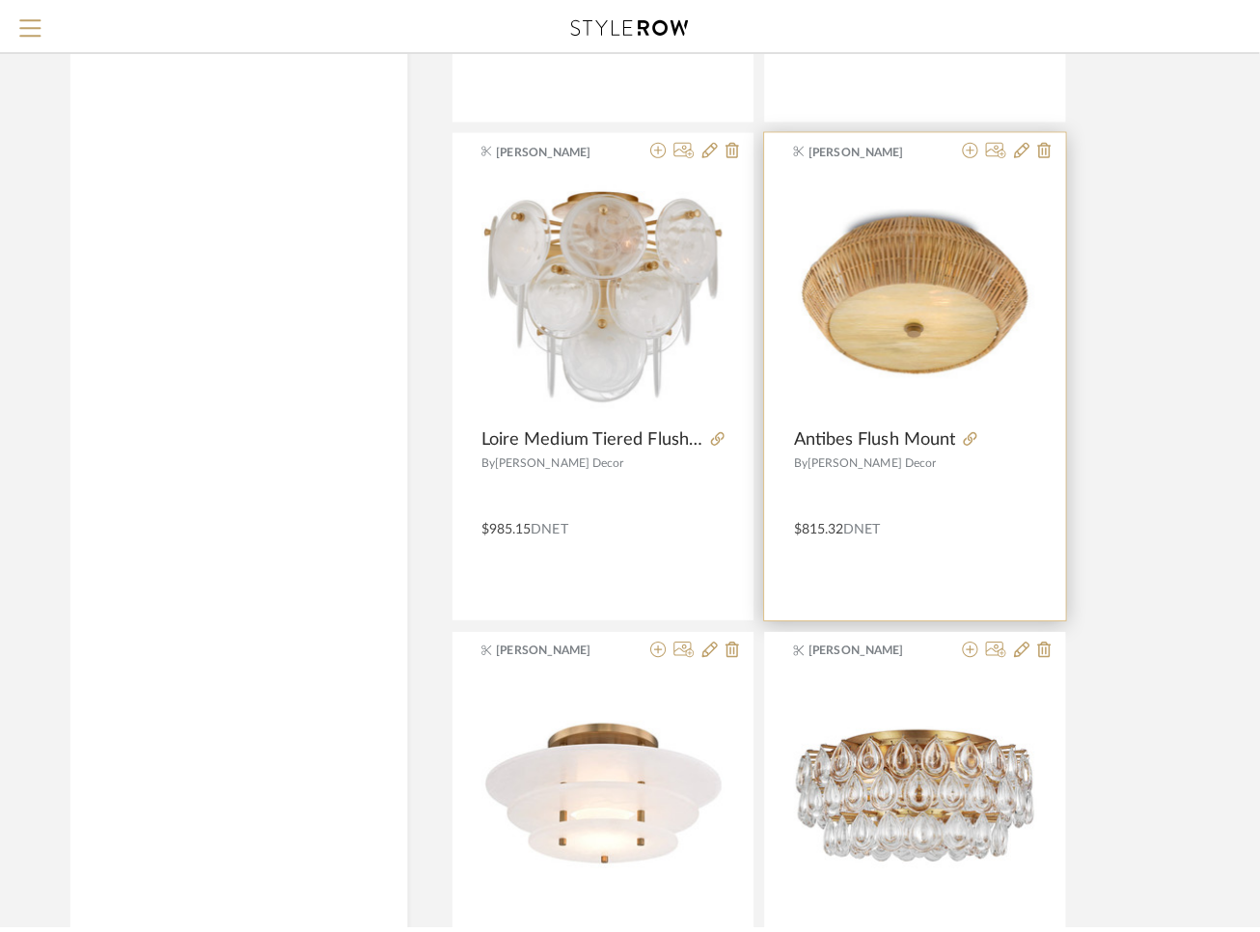
scroll to position [0, 0]
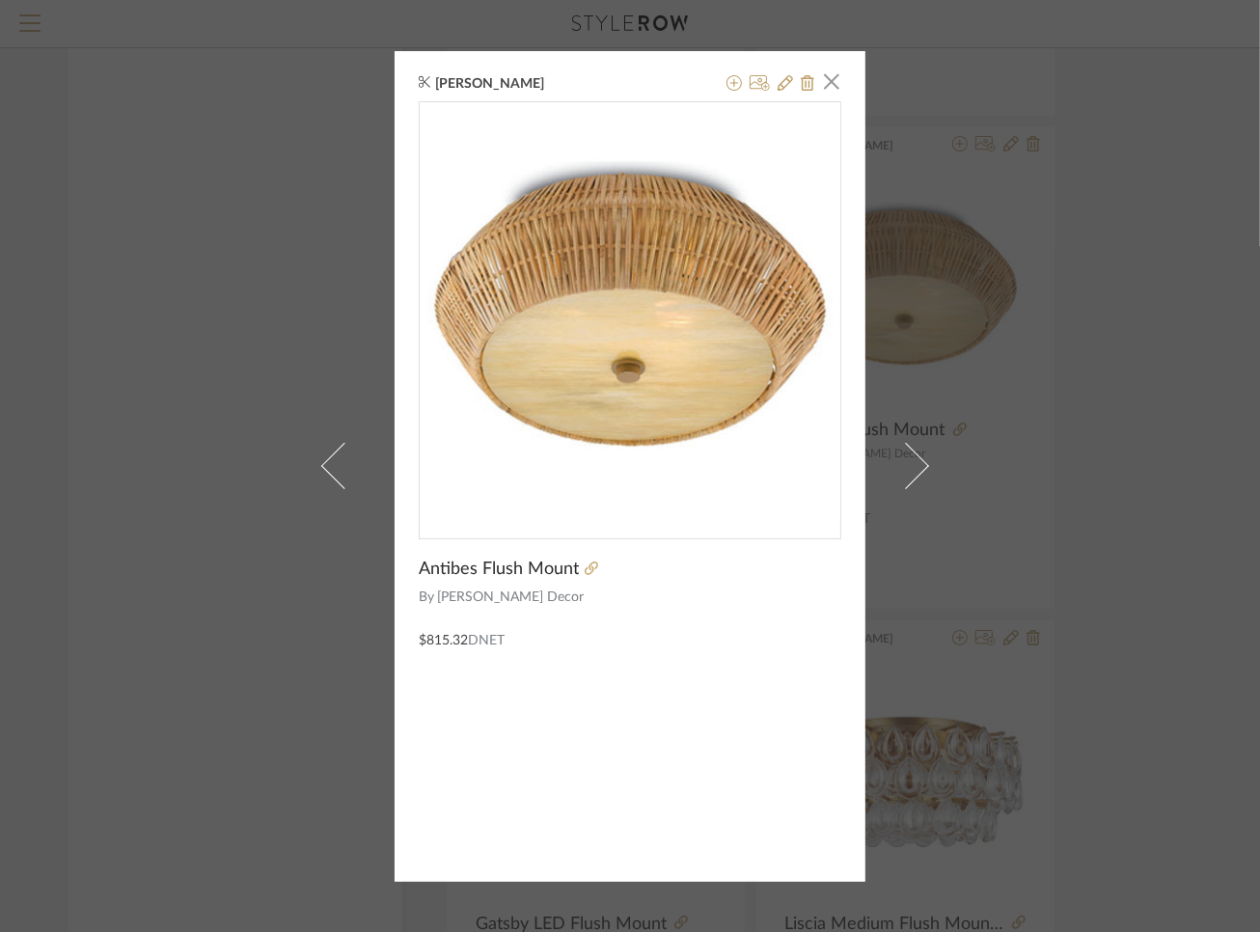
click at [207, 185] on div "[PERSON_NAME] × Antibes Flush Mount By [PERSON_NAME] Decor $815.32 DNET" at bounding box center [630, 466] width 1260 height 932
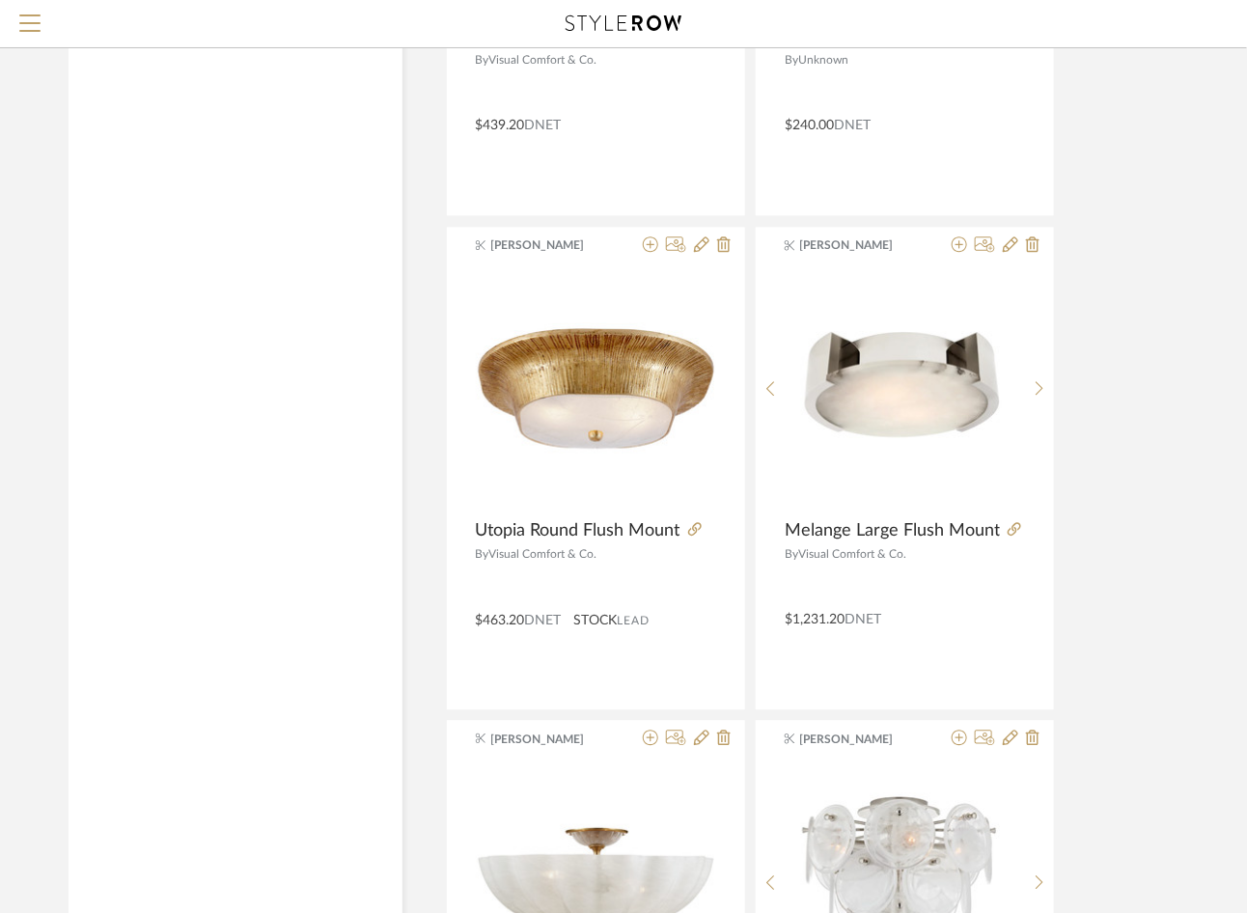
scroll to position [21394, 3]
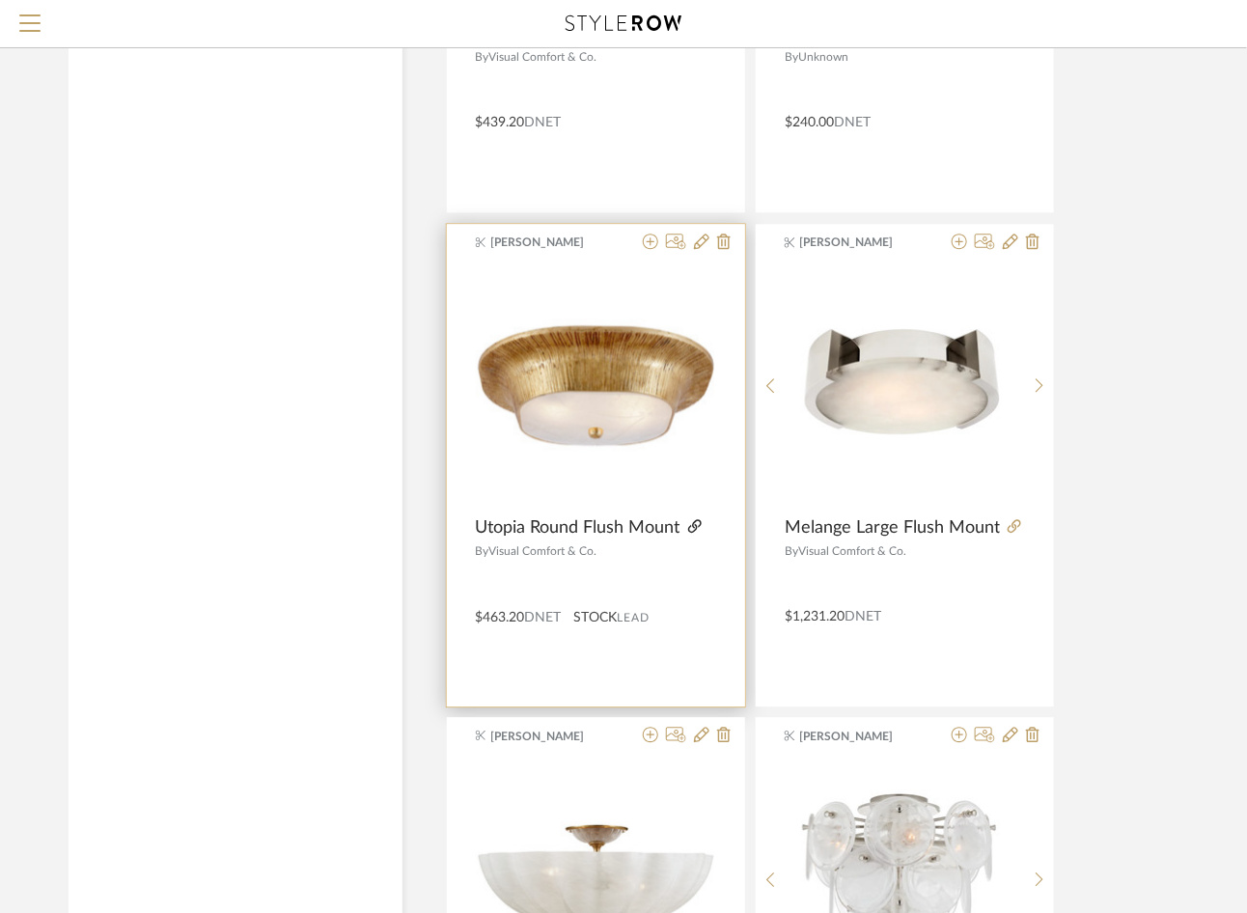
click at [697, 519] on icon at bounding box center [695, 526] width 14 height 14
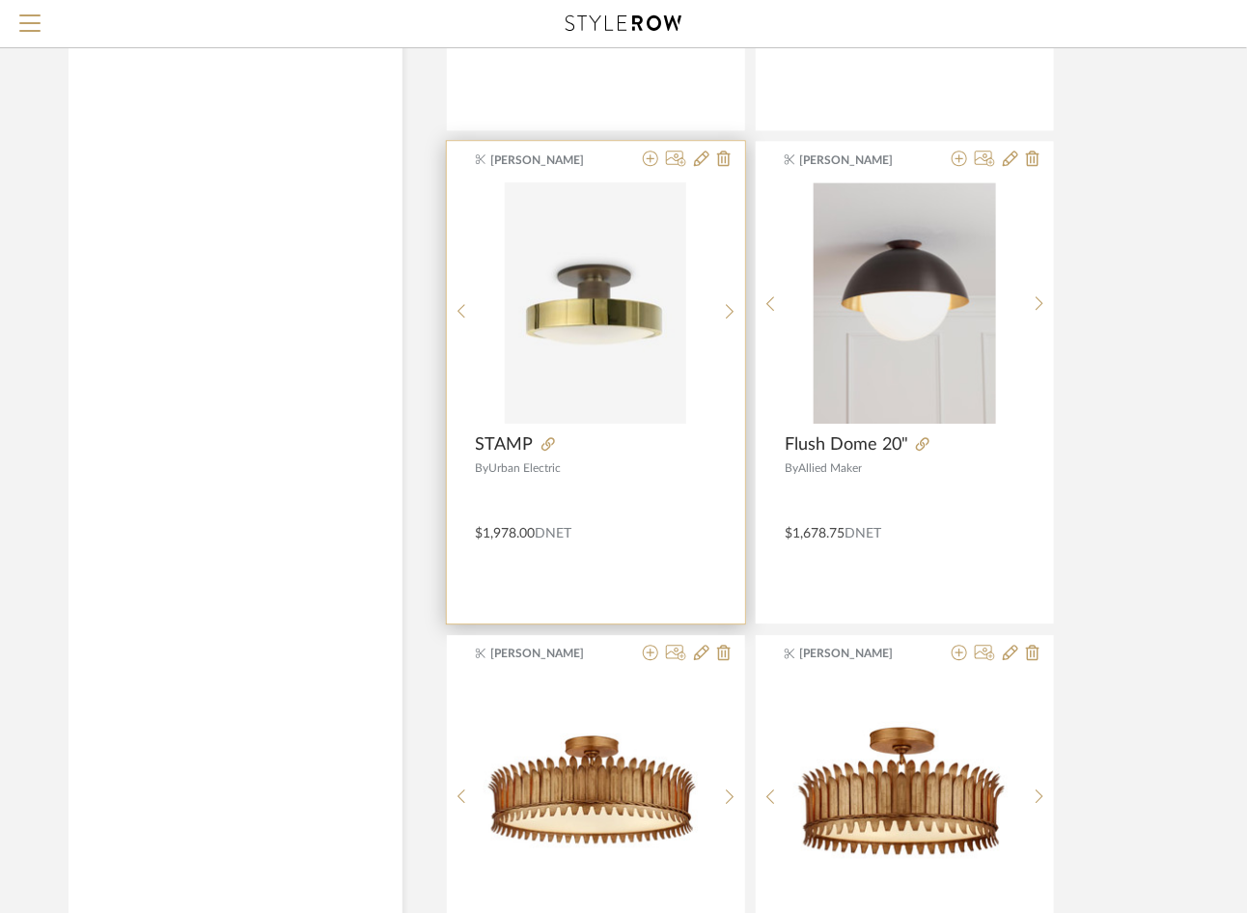
scroll to position [23945, 7]
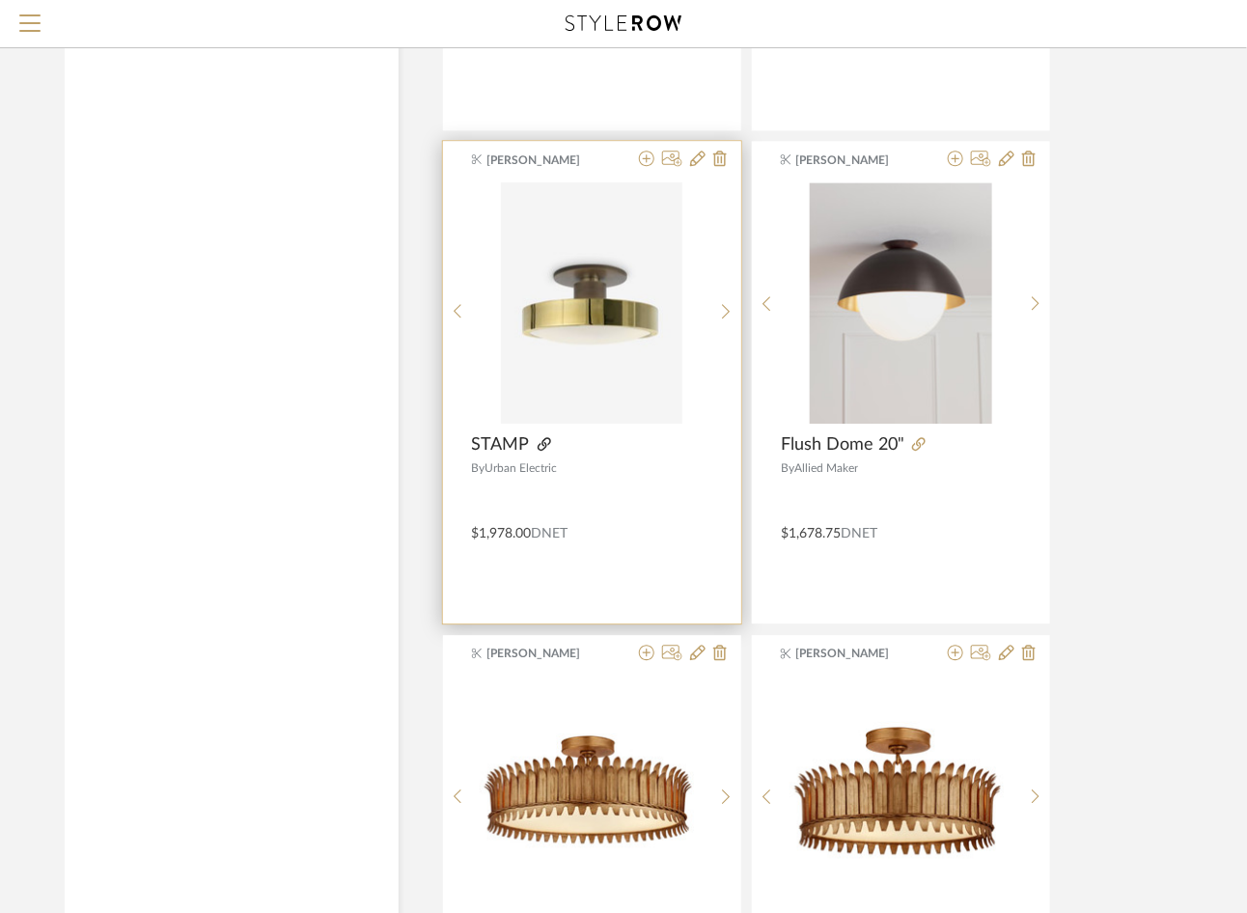
click at [544, 437] on icon at bounding box center [545, 444] width 14 height 14
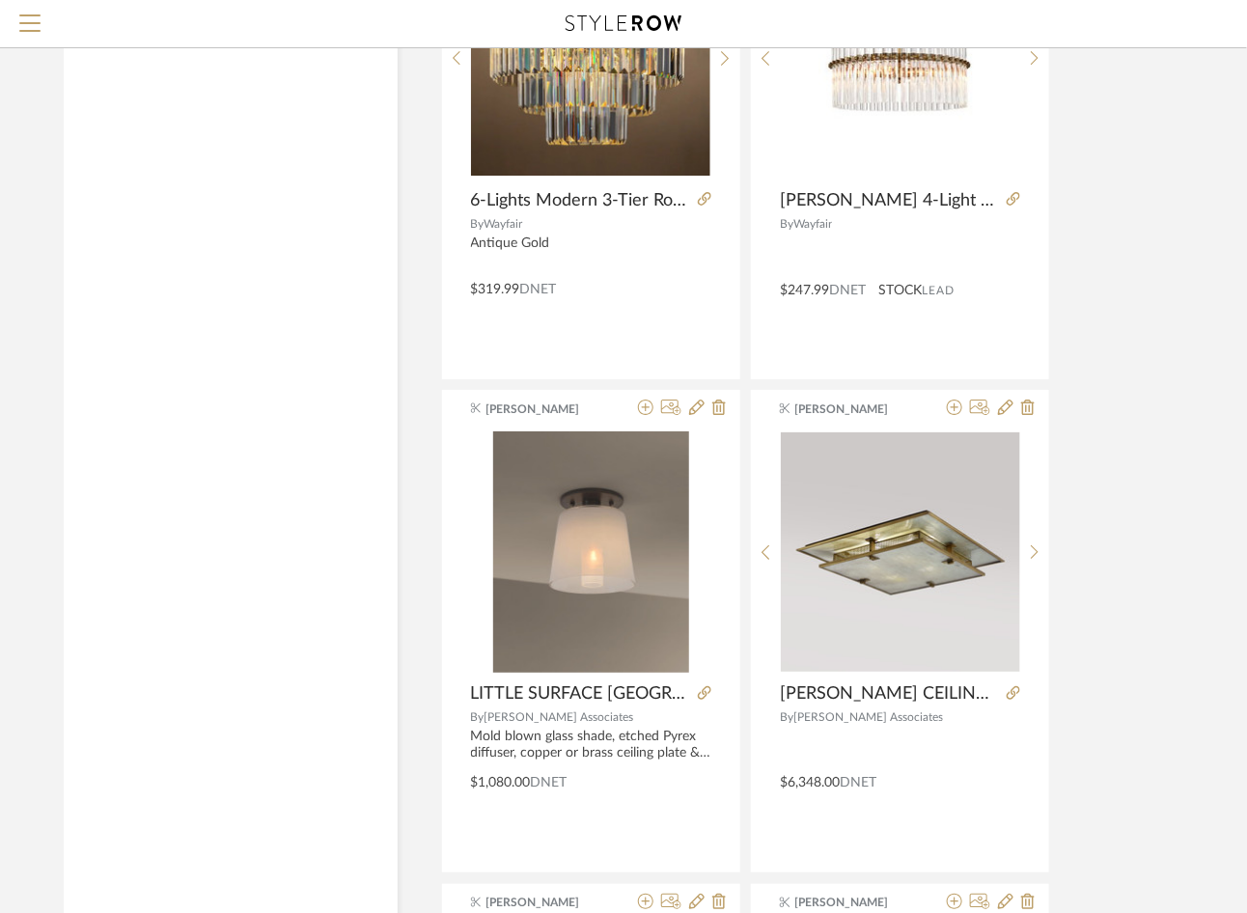
scroll to position [14820, 8]
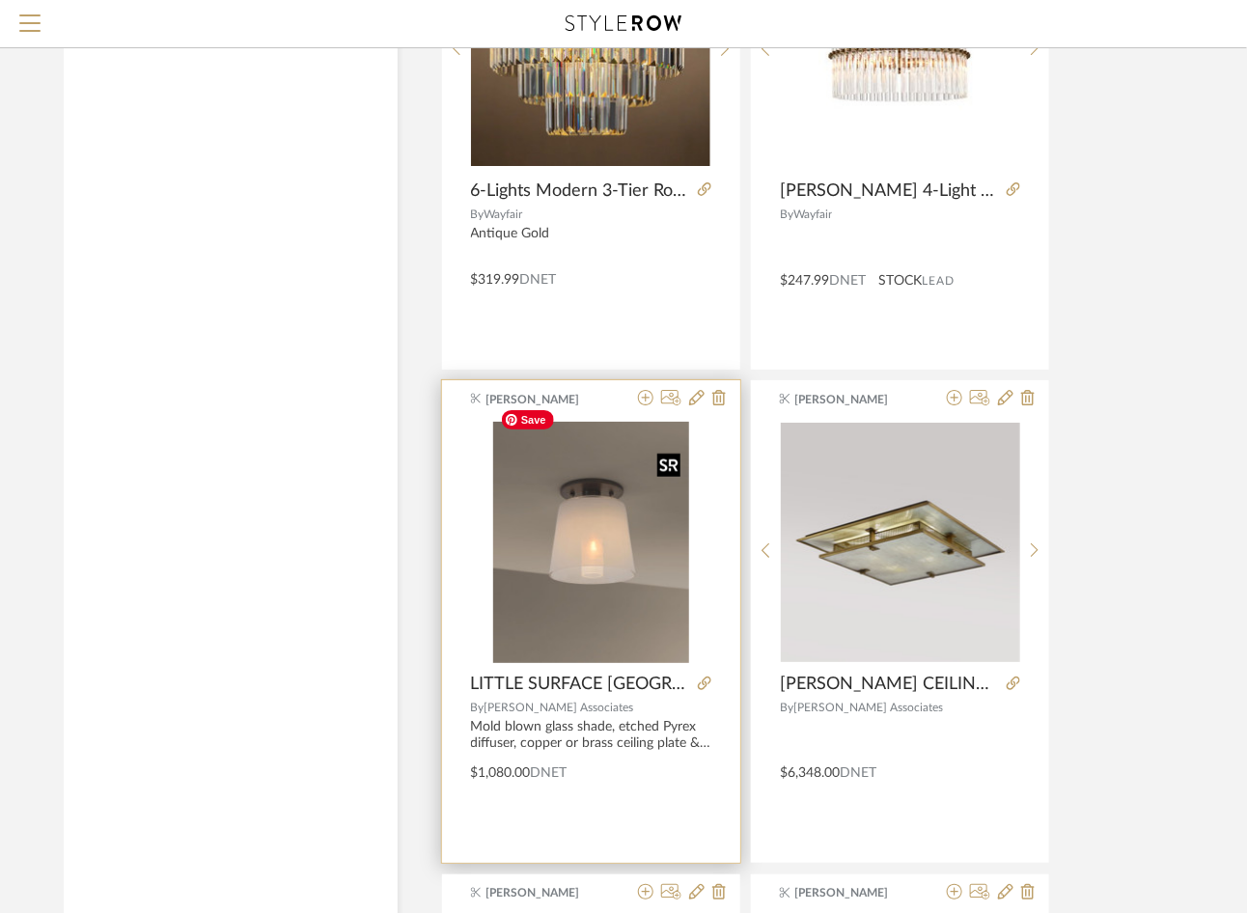
click at [654, 550] on img "0" at bounding box center [591, 542] width 196 height 241
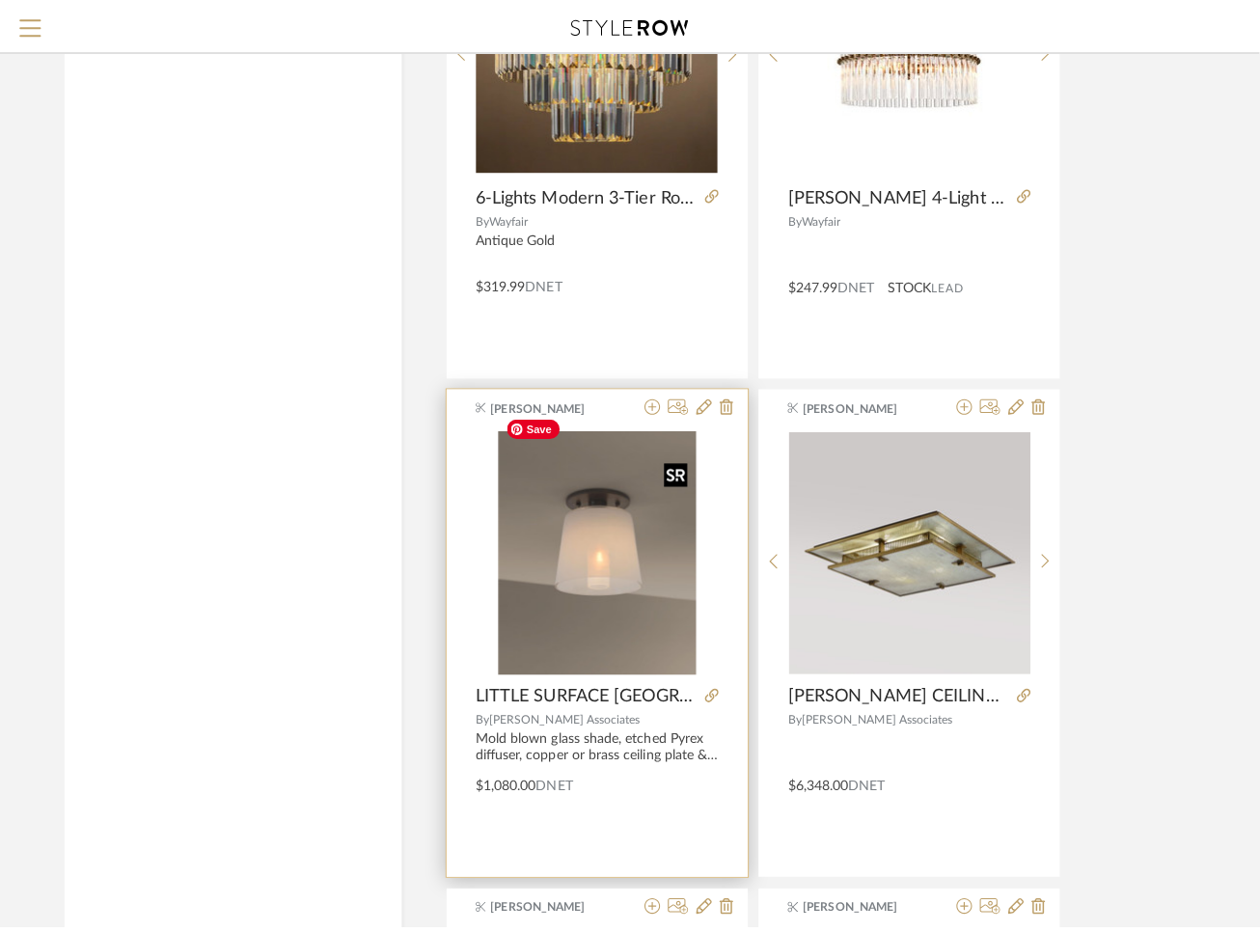
scroll to position [0, 0]
